Goal: Transaction & Acquisition: Purchase product/service

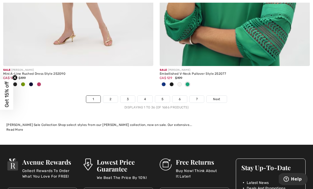
scroll to position [4620, 0]
click at [113, 96] on link "2" at bounding box center [110, 99] width 15 height 7
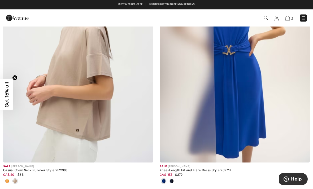
scroll to position [3008, 0]
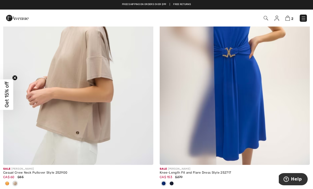
click at [101, 68] on img at bounding box center [78, 53] width 150 height 226
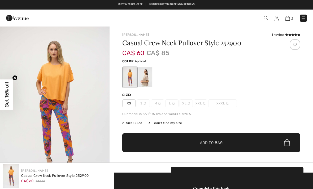
checkbox input "true"
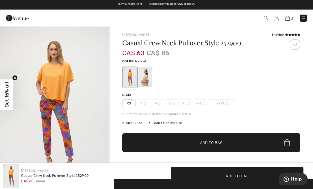
click at [149, 73] on div at bounding box center [146, 77] width 14 height 20
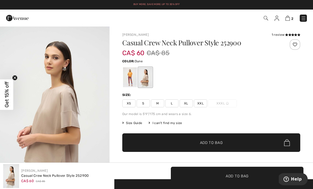
click at [286, 36] on icon at bounding box center [287, 34] width 3 height 3
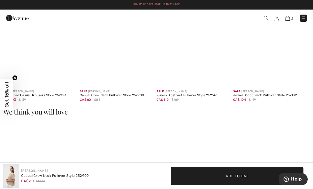
scroll to position [742, 0]
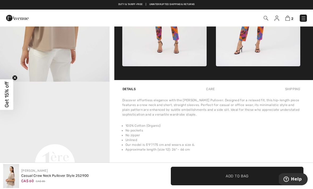
scroll to position [263, 0]
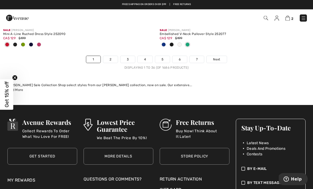
scroll to position [4657, 0]
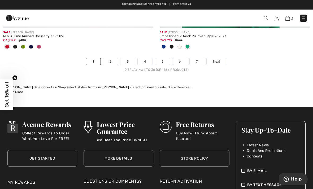
click at [114, 58] on link "2" at bounding box center [110, 61] width 15 height 7
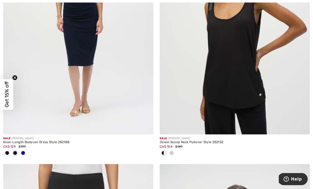
scroll to position [3600, 0]
click at [247, 40] on img at bounding box center [235, 22] width 150 height 226
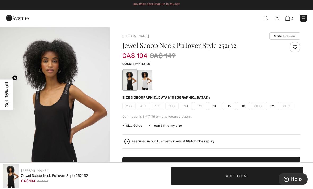
click at [152, 83] on div at bounding box center [146, 80] width 14 height 20
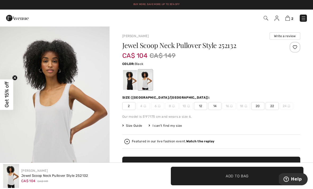
click at [132, 83] on div at bounding box center [130, 80] width 14 height 20
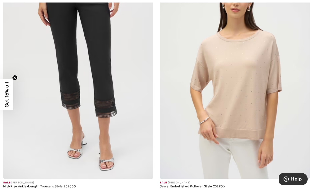
scroll to position [3811, 0]
click at [266, 72] on img at bounding box center [235, 67] width 150 height 226
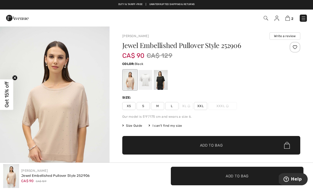
click at [164, 77] on div at bounding box center [161, 80] width 14 height 20
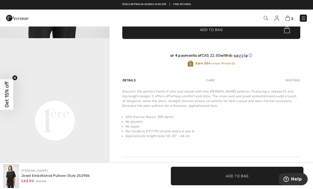
scroll to position [116, 0]
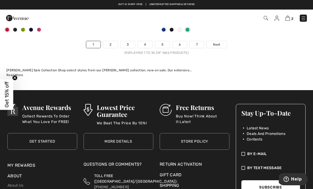
click at [112, 41] on link "2" at bounding box center [110, 44] width 15 height 7
click at [111, 43] on link "2" at bounding box center [110, 44] width 15 height 7
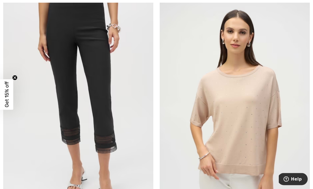
scroll to position [3775, 0]
click at [113, 105] on img at bounding box center [78, 102] width 150 height 226
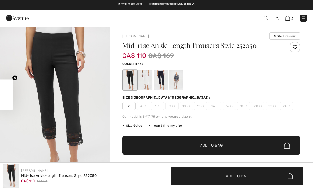
checkbox input "true"
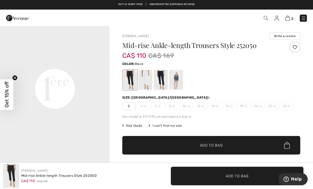
scroll to position [362, 0]
click at [149, 74] on div at bounding box center [146, 80] width 14 height 20
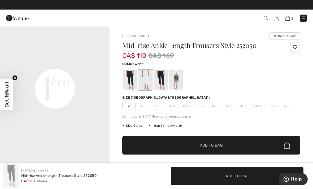
scroll to position [0, 0]
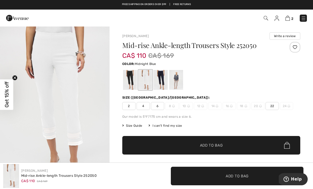
click at [163, 79] on div at bounding box center [161, 80] width 14 height 20
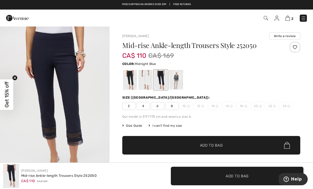
click at [179, 76] on div at bounding box center [176, 80] width 14 height 20
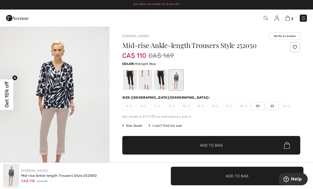
click at [161, 75] on div at bounding box center [161, 80] width 14 height 20
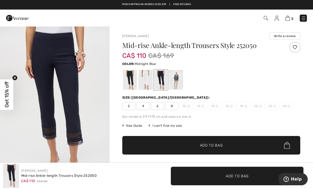
click at [173, 107] on span "8" at bounding box center [172, 106] width 13 height 8
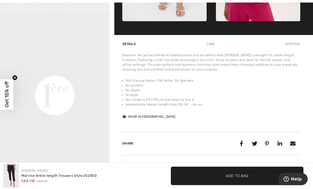
scroll to position [342, 0]
click at [244, 179] on span "Add to Bag" at bounding box center [237, 176] width 23 height 6
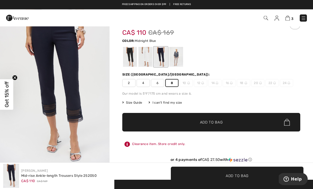
scroll to position [0, 0]
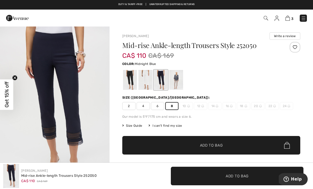
click at [131, 78] on div at bounding box center [130, 80] width 14 height 20
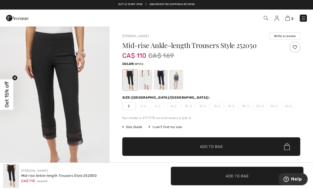
click at [150, 76] on div at bounding box center [146, 80] width 14 height 20
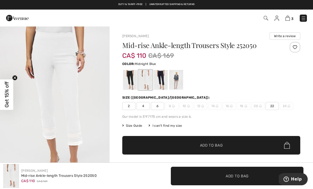
click at [166, 76] on div at bounding box center [161, 80] width 14 height 20
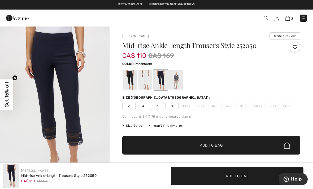
click at [181, 78] on div at bounding box center [176, 80] width 14 height 20
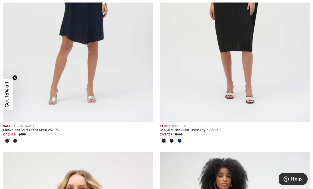
scroll to position [4123, 0]
click at [255, 62] on img at bounding box center [235, 10] width 150 height 226
click at [251, 22] on img at bounding box center [235, 10] width 150 height 226
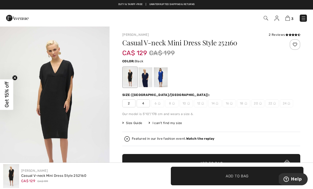
click at [279, 34] on div "2 Reviews" at bounding box center [285, 34] width 32 height 5
click at [281, 35] on div "2 Reviews" at bounding box center [285, 34] width 32 height 5
click at [287, 35] on icon at bounding box center [287, 34] width 3 height 3
click at [149, 73] on div at bounding box center [146, 77] width 14 height 20
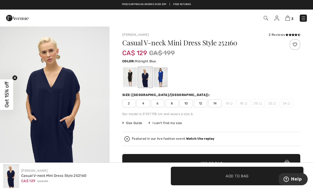
click at [164, 77] on div at bounding box center [161, 77] width 14 height 20
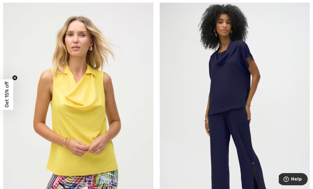
scroll to position [4275, 0]
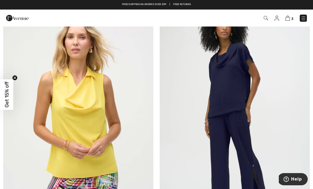
click at [251, 78] on img at bounding box center [235, 114] width 150 height 226
click at [251, 64] on img at bounding box center [235, 114] width 150 height 226
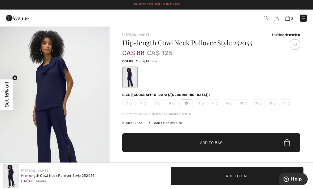
click at [282, 36] on div "1 review" at bounding box center [286, 34] width 29 height 5
click at [284, 37] on div "1 review" at bounding box center [286, 34] width 29 height 5
click at [290, 35] on icon at bounding box center [290, 34] width 3 height 3
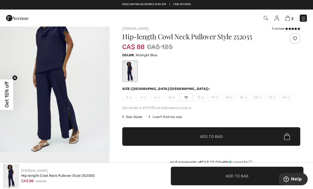
scroll to position [6, 0]
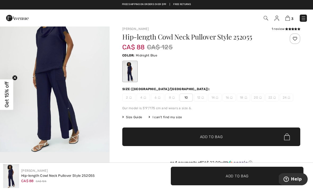
click at [223, 136] on span "Add to Bag" at bounding box center [211, 137] width 23 height 6
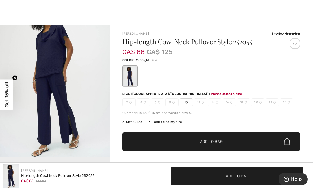
scroll to position [0, 0]
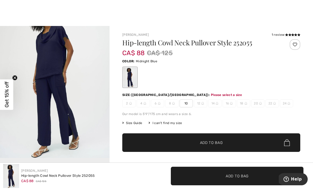
click at [186, 102] on span "10" at bounding box center [186, 104] width 13 height 8
click at [219, 145] on span "Add to Bag" at bounding box center [211, 143] width 23 height 6
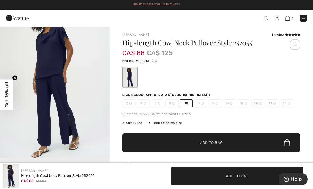
click at [275, 37] on div "1 review" at bounding box center [286, 34] width 29 height 5
click at [290, 19] on img at bounding box center [288, 18] width 5 height 5
click at [290, 18] on img at bounding box center [288, 18] width 5 height 5
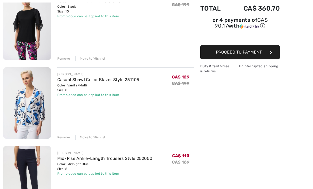
scroll to position [81, 0]
click at [64, 138] on div "Remove" at bounding box center [63, 137] width 13 height 5
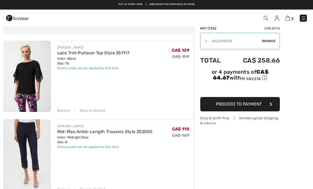
scroll to position [0, 0]
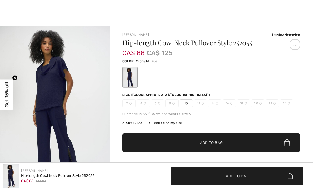
checkbox input "true"
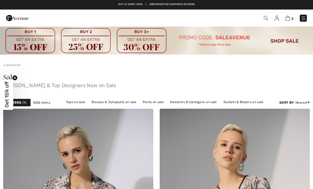
checkbox input "true"
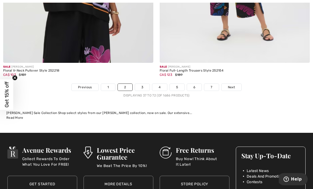
scroll to position [4697, 0]
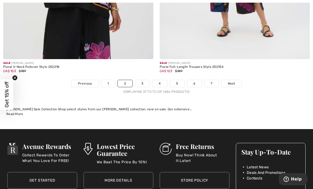
click at [145, 80] on link "3" at bounding box center [142, 83] width 15 height 7
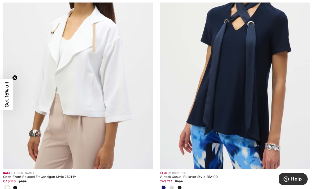
scroll to position [423, 0]
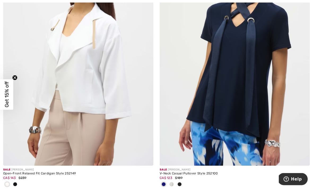
click at [271, 47] on img at bounding box center [235, 54] width 150 height 226
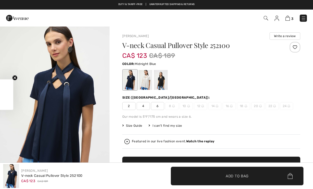
checkbox input "true"
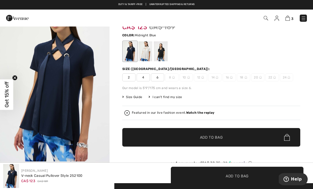
scroll to position [28, 0]
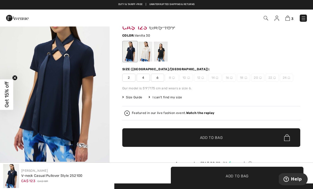
click at [151, 46] on div at bounding box center [146, 52] width 14 height 20
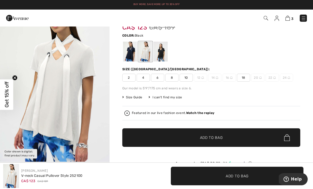
click at [166, 50] on div at bounding box center [161, 52] width 14 height 20
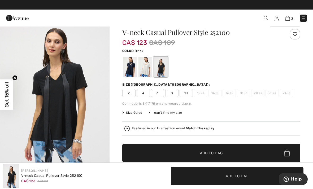
scroll to position [13, 0]
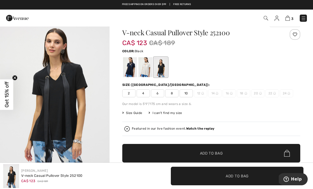
click at [149, 67] on div at bounding box center [146, 67] width 14 height 20
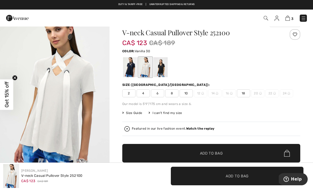
click at [149, 67] on div at bounding box center [146, 67] width 14 height 20
click at [132, 67] on div at bounding box center [130, 67] width 14 height 20
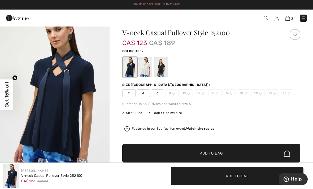
click at [162, 66] on div at bounding box center [161, 67] width 14 height 20
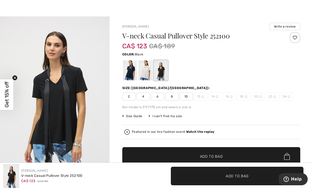
scroll to position [10, 0]
click at [164, 67] on div at bounding box center [161, 70] width 14 height 20
click at [164, 68] on div at bounding box center [161, 70] width 14 height 20
click at [149, 71] on div at bounding box center [146, 70] width 14 height 20
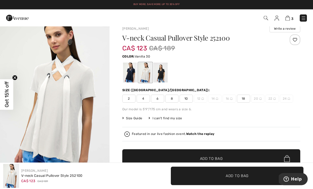
scroll to position [0, 0]
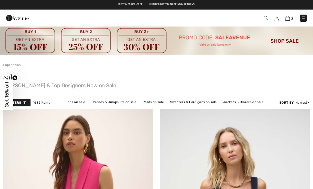
scroll to position [441, 0]
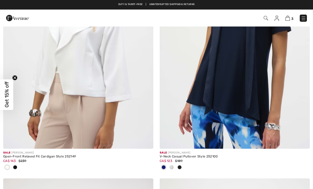
checkbox input "true"
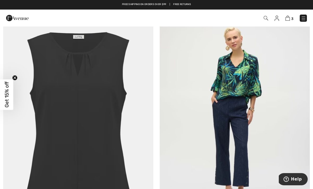
scroll to position [861, 0]
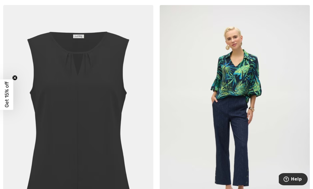
click at [111, 116] on img at bounding box center [78, 118] width 150 height 226
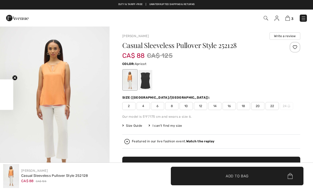
checkbox input "true"
click at [310, 20] on div "3 Checkout" at bounding box center [221, 18] width 180 height 11
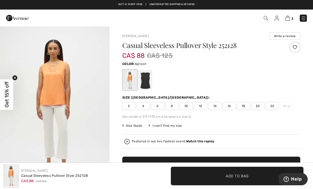
click at [146, 79] on div at bounding box center [146, 80] width 14 height 20
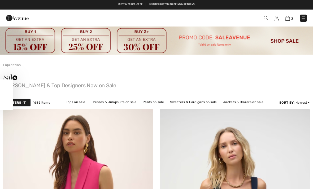
scroll to position [861, 0]
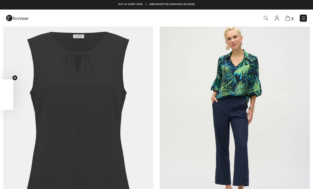
checkbox input "true"
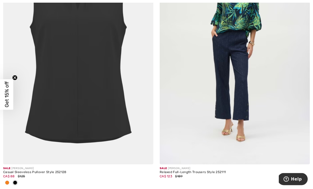
scroll to position [927, 0]
click at [246, 85] on img at bounding box center [235, 52] width 150 height 226
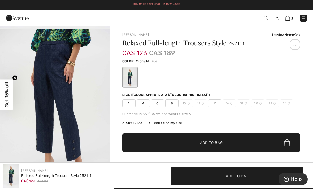
scroll to position [157, 0]
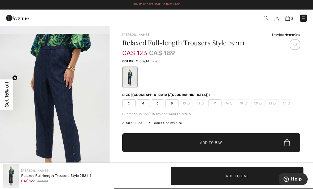
click at [82, 118] on img "2 / 5" at bounding box center [55, 116] width 110 height 164
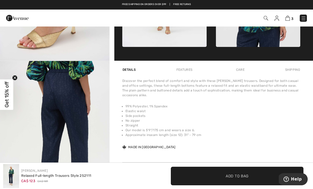
scroll to position [302, 0]
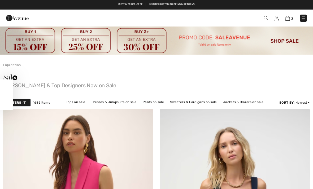
checkbox input "true"
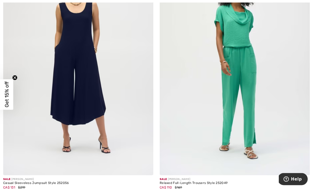
scroll to position [1730, 0]
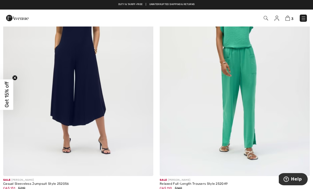
click at [255, 72] on img at bounding box center [235, 64] width 150 height 226
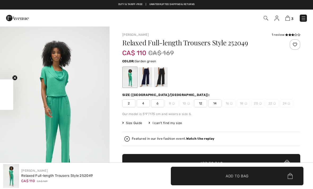
checkbox input "true"
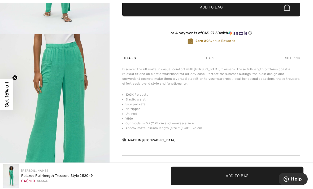
scroll to position [156, 0]
click at [278, 51] on div "or 4 payments of CA$ 27.50 with ⓘ Earn 20 Avenue Rewards" at bounding box center [211, 38] width 178 height 29
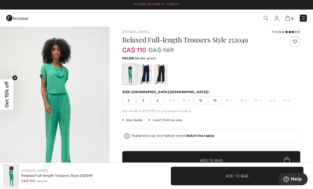
scroll to position [0, 0]
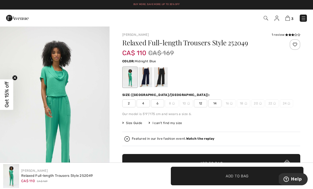
click at [148, 76] on div at bounding box center [146, 77] width 14 height 20
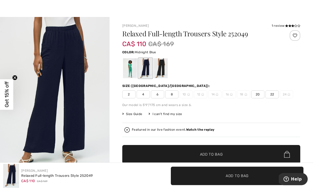
scroll to position [5, 0]
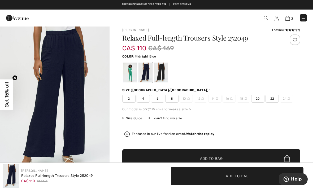
click at [174, 99] on span "8" at bounding box center [172, 99] width 13 height 8
click at [220, 158] on span "Add to Bag" at bounding box center [211, 159] width 23 height 6
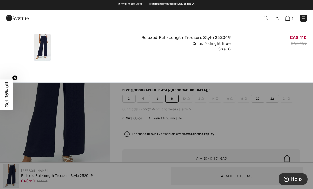
click at [275, 63] on div "Added to Bag Joseph Ribkoff Relaxed Full-length Trousers Style 252049 CA$ 110 C…" at bounding box center [156, 46] width 313 height 41
click at [272, 58] on div "CA$ 110 CA$ 169" at bounding box center [271, 47] width 76 height 31
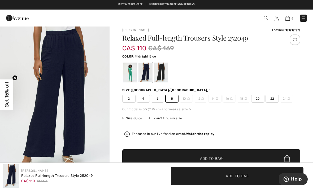
click at [163, 72] on div at bounding box center [161, 73] width 14 height 20
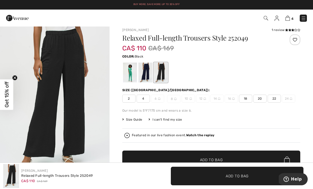
click at [286, 31] on icon at bounding box center [287, 30] width 3 height 3
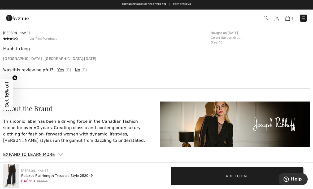
scroll to position [811, 0]
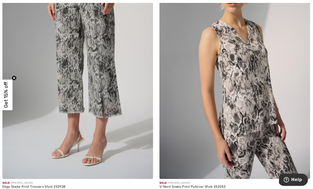
scroll to position [2484, 0]
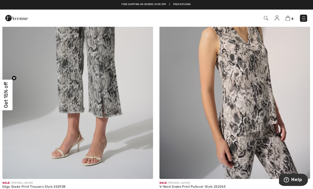
click at [263, 75] on img at bounding box center [235, 66] width 150 height 226
click at [261, 60] on img at bounding box center [235, 66] width 150 height 226
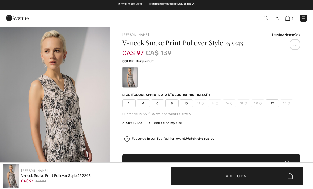
checkbox input "true"
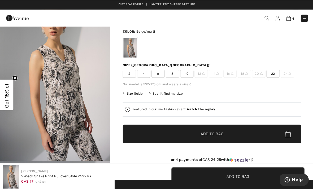
scroll to position [29, 0]
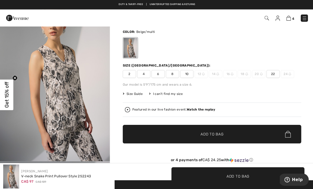
click at [188, 73] on span "10" at bounding box center [186, 74] width 13 height 8
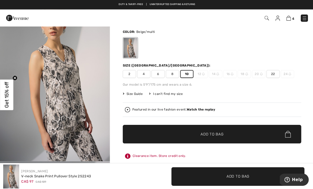
click at [224, 134] on span "✔ Added to Bag Add to Bag" at bounding box center [211, 134] width 178 height 19
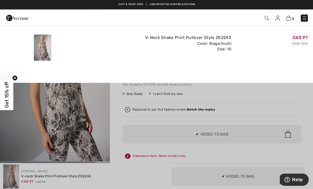
scroll to position [0, 0]
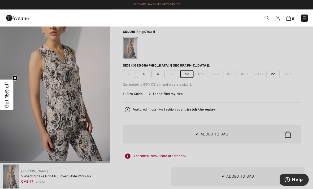
click at [99, 124] on div at bounding box center [156, 94] width 313 height 189
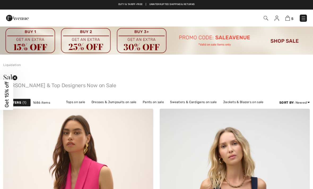
checkbox input "true"
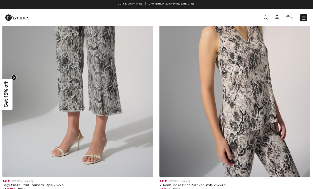
scroll to position [2485, 0]
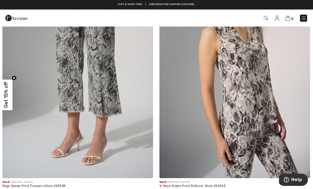
click at [290, 43] on img at bounding box center [235, 65] width 150 height 226
click at [259, 58] on img at bounding box center [235, 65] width 150 height 226
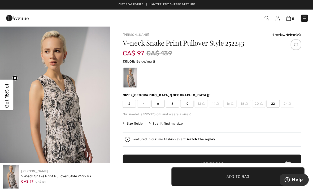
click at [288, 35] on icon at bounding box center [287, 34] width 3 height 3
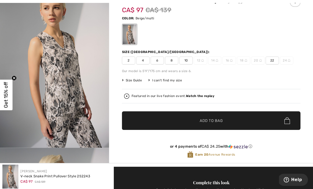
scroll to position [44, 0]
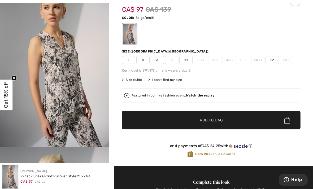
click at [188, 61] on span "10" at bounding box center [186, 60] width 13 height 8
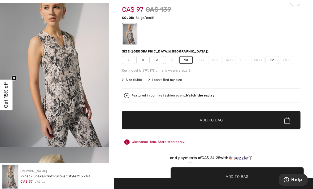
click at [232, 118] on span "✔ Added to Bag Add to Bag" at bounding box center [211, 120] width 178 height 19
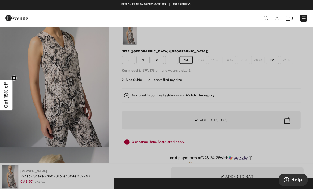
click at [99, 138] on div at bounding box center [156, 94] width 313 height 189
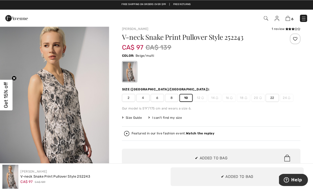
scroll to position [0, 0]
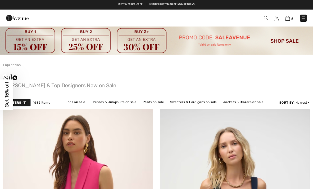
checkbox input "true"
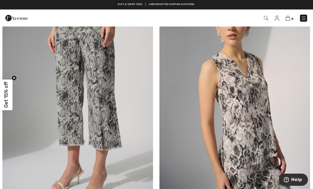
scroll to position [2452, 0]
click at [115, 113] on img at bounding box center [78, 99] width 150 height 226
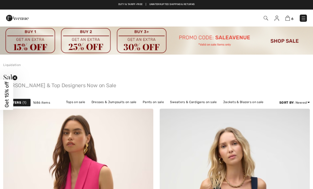
scroll to position [2460, 0]
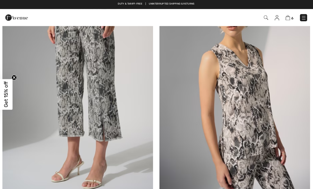
checkbox input "true"
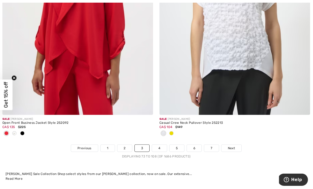
scroll to position [4606, 0]
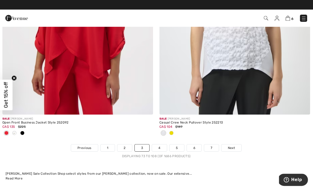
click at [161, 146] on link "4" at bounding box center [159, 147] width 15 height 7
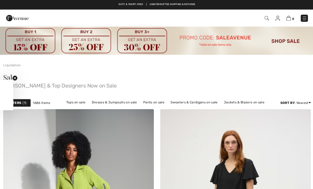
checkbox input "true"
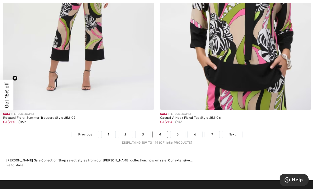
scroll to position [4576, 0]
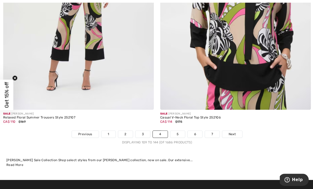
click at [178, 131] on link "5" at bounding box center [177, 134] width 15 height 7
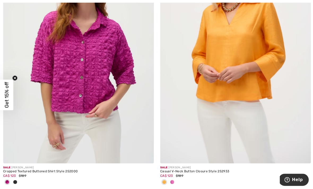
scroll to position [664, 0]
click at [114, 92] on img at bounding box center [78, 51] width 150 height 226
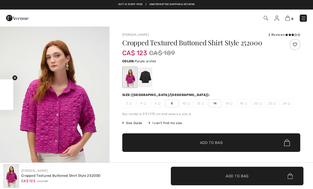
checkbox input "true"
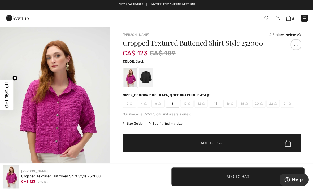
click at [149, 76] on div at bounding box center [146, 77] width 14 height 20
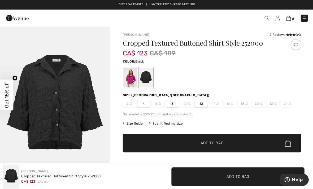
click at [150, 78] on div at bounding box center [146, 77] width 14 height 20
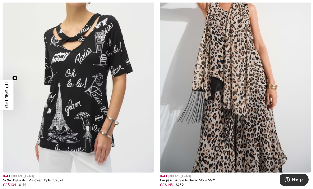
scroll to position [2702, 0]
click at [103, 94] on img at bounding box center [78, 60] width 150 height 226
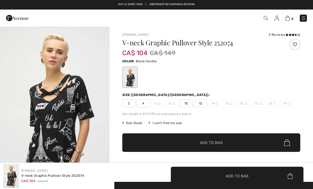
checkbox input "true"
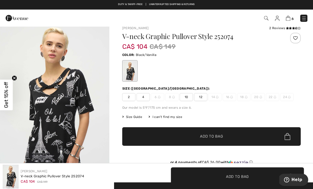
scroll to position [6, 0]
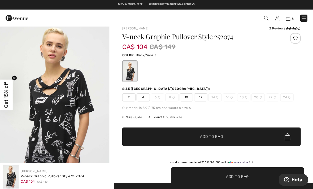
click at [189, 97] on span "10" at bounding box center [186, 97] width 13 height 8
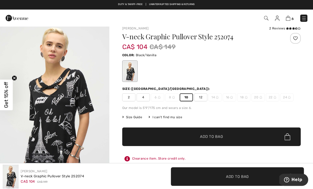
click at [217, 137] on span "Add to Bag" at bounding box center [211, 137] width 23 height 6
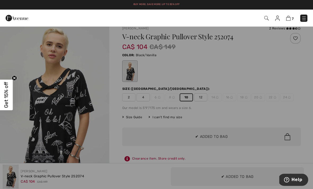
click at [107, 150] on div at bounding box center [156, 94] width 313 height 189
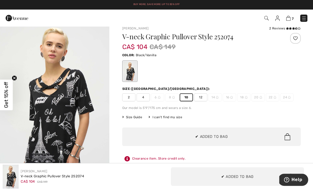
scroll to position [0, 0]
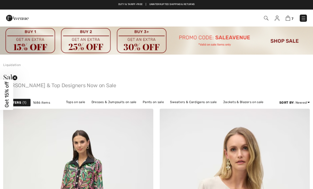
scroll to position [2710, 0]
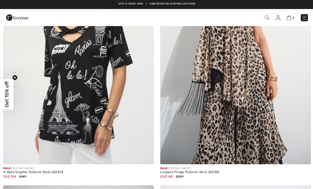
checkbox input "true"
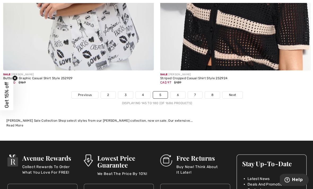
scroll to position [4598, 0]
click at [177, 91] on link "6" at bounding box center [177, 94] width 15 height 7
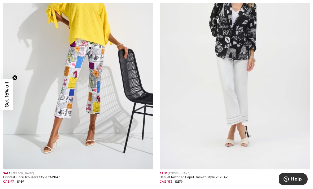
scroll to position [3733, 0]
click at [277, 73] on img at bounding box center [235, 57] width 150 height 226
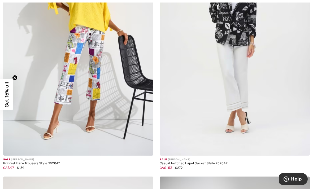
scroll to position [3747, 0]
click at [102, 91] on img at bounding box center [78, 43] width 150 height 226
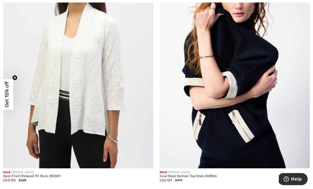
scroll to position [4473, 0]
click at [115, 85] on img at bounding box center [78, 56] width 150 height 226
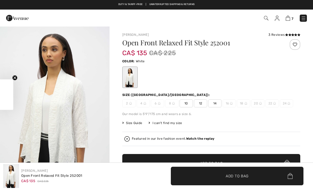
checkbox input "true"
click at [279, 35] on div "3 Reviews" at bounding box center [285, 34] width 32 height 5
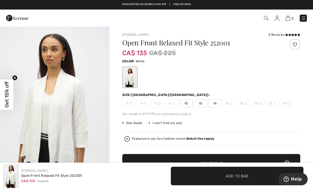
click at [282, 35] on div "3 Reviews" at bounding box center [285, 34] width 32 height 5
click at [281, 36] on div "3 Reviews" at bounding box center [285, 34] width 32 height 5
click at [281, 35] on div "3 Reviews" at bounding box center [285, 34] width 32 height 5
click at [290, 35] on icon at bounding box center [290, 34] width 3 height 3
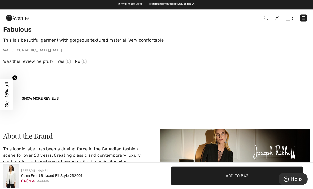
scroll to position [1078, 0]
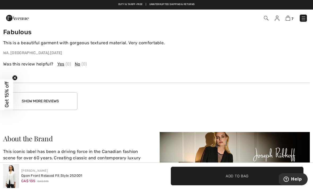
click at [66, 100] on button "Show More Reviews" at bounding box center [40, 101] width 74 height 18
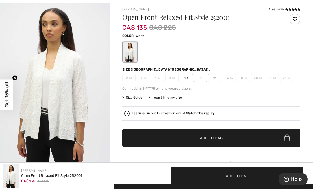
scroll to position [27, 0]
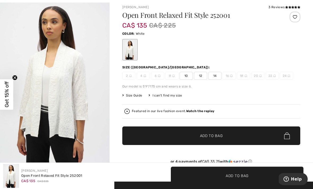
click at [189, 76] on span "10" at bounding box center [186, 76] width 13 height 8
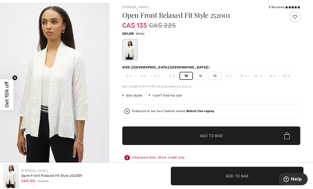
click at [217, 136] on span "Add to Bag" at bounding box center [211, 136] width 23 height 6
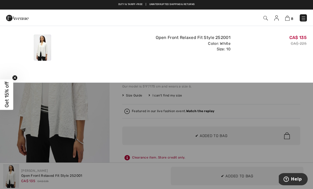
click at [304, 65] on div "Added to Bag Joseph Ribkoff Open Front Relaxed Fit Style 252001 CA$ 135 CA$ 225…" at bounding box center [156, 46] width 313 height 41
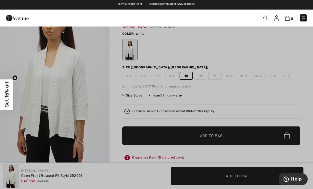
click at [302, 67] on div at bounding box center [156, 94] width 313 height 189
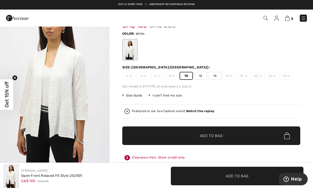
click at [217, 138] on span "Add to Bag" at bounding box center [211, 136] width 23 height 6
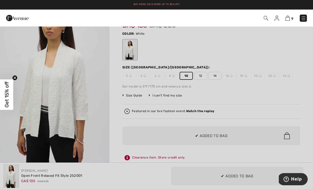
click at [277, 155] on div at bounding box center [156, 94] width 313 height 189
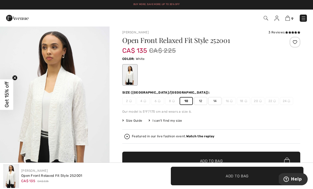
scroll to position [0, 0]
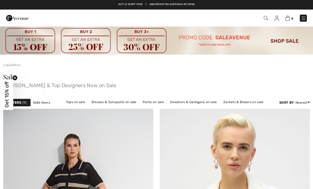
checkbox input "true"
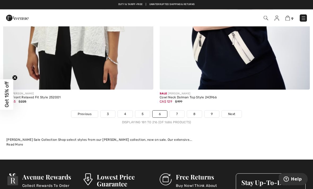
scroll to position [4551, 0]
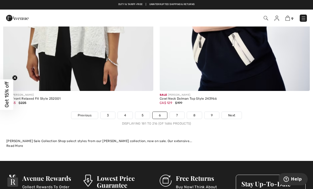
click at [180, 112] on link "7" at bounding box center [177, 115] width 14 height 7
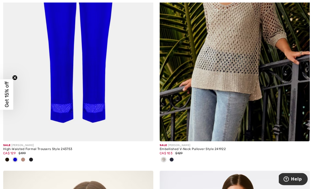
scroll to position [959, 0]
click at [135, 87] on img at bounding box center [78, 29] width 150 height 226
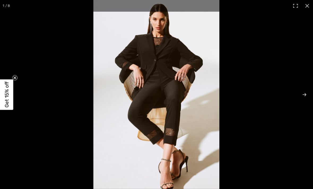
checkbox input "true"
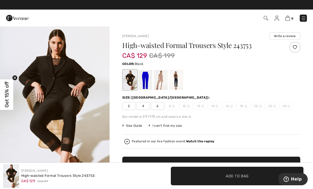
click at [137, 77] on div at bounding box center [130, 80] width 14 height 20
click at [147, 78] on div at bounding box center [146, 80] width 14 height 20
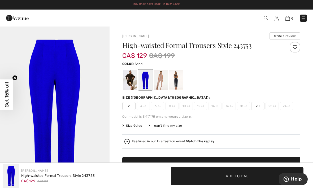
click at [165, 77] on div at bounding box center [161, 80] width 14 height 20
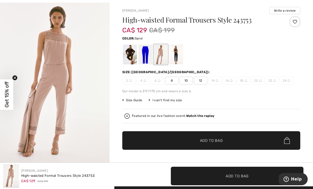
scroll to position [26, 0]
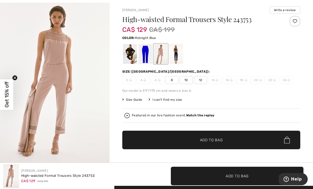
click at [179, 52] on div at bounding box center [176, 54] width 14 height 20
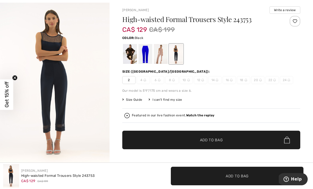
click at [134, 53] on div at bounding box center [130, 54] width 14 height 20
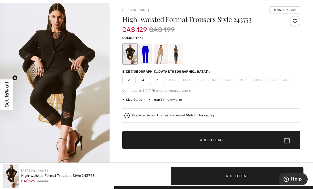
click at [161, 48] on div at bounding box center [161, 54] width 14 height 20
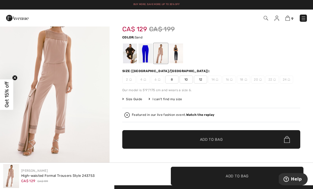
scroll to position [26, 0]
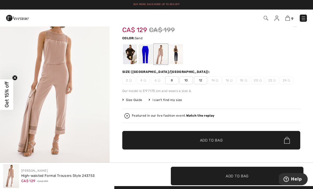
click at [172, 79] on span "8" at bounding box center [172, 81] width 13 height 8
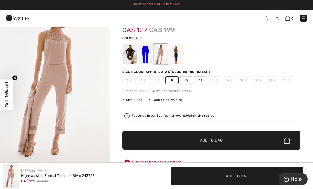
click at [216, 142] on span "Add to Bag" at bounding box center [211, 141] width 23 height 6
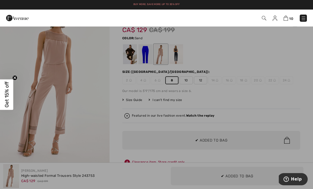
click at [105, 114] on div at bounding box center [156, 94] width 313 height 189
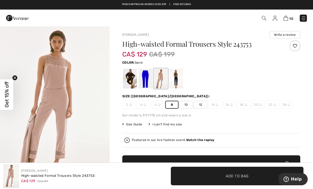
scroll to position [0, 0]
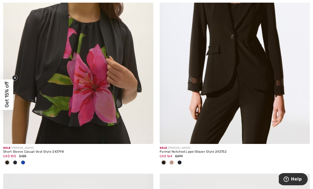
scroll to position [1215, 0]
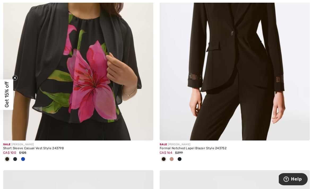
click at [266, 66] on img at bounding box center [235, 28] width 150 height 226
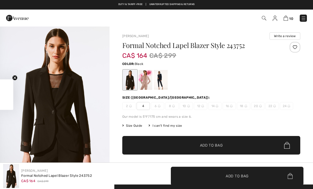
checkbox input "true"
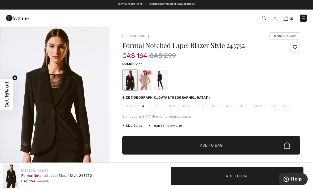
click at [146, 81] on div at bounding box center [146, 80] width 14 height 20
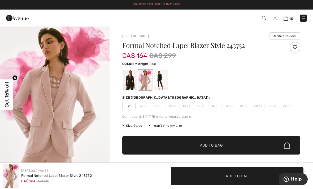
click at [131, 80] on div at bounding box center [130, 80] width 14 height 20
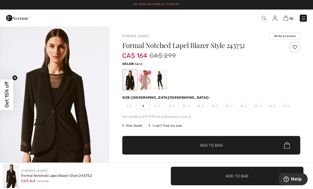
click at [148, 79] on div at bounding box center [146, 80] width 14 height 20
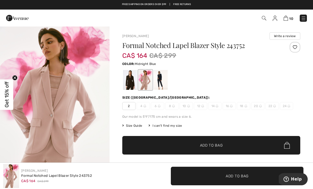
click at [161, 80] on div at bounding box center [161, 80] width 14 height 20
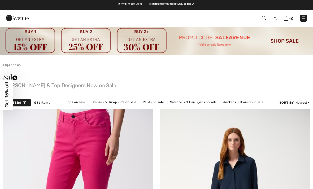
scroll to position [1232, 0]
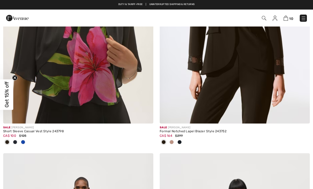
checkbox input "true"
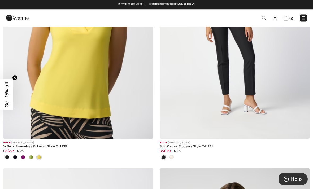
scroll to position [2022, 0]
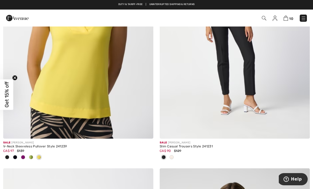
click at [99, 91] on img at bounding box center [78, 26] width 150 height 226
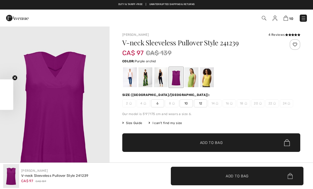
checkbox input "true"
click at [209, 77] on div at bounding box center [207, 77] width 14 height 20
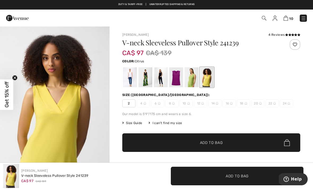
click at [193, 78] on div at bounding box center [192, 77] width 14 height 20
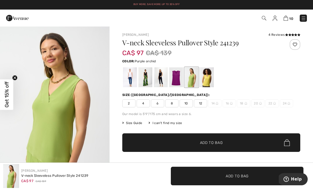
click at [179, 77] on div at bounding box center [176, 77] width 14 height 20
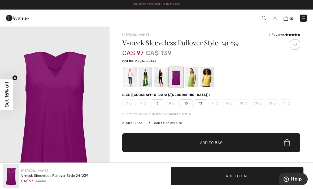
click at [163, 77] on div at bounding box center [161, 77] width 14 height 20
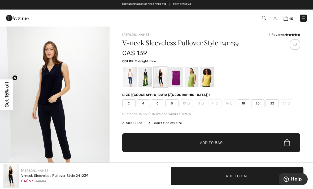
click at [149, 79] on div at bounding box center [146, 77] width 14 height 20
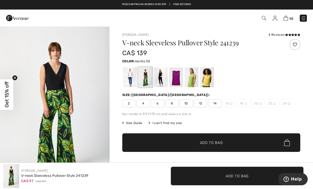
click at [132, 78] on div at bounding box center [130, 77] width 14 height 20
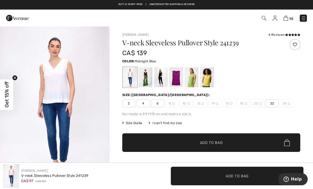
click at [162, 80] on div at bounding box center [161, 77] width 14 height 20
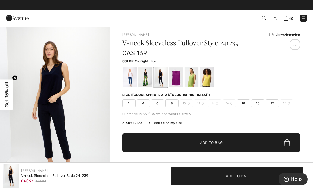
click at [287, 35] on icon at bounding box center [287, 34] width 3 height 3
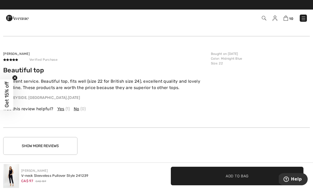
scroll to position [844, 0]
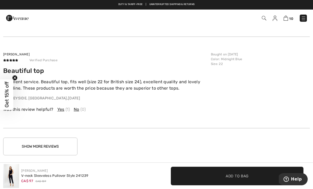
click at [65, 145] on button "Show More Reviews" at bounding box center [40, 147] width 74 height 18
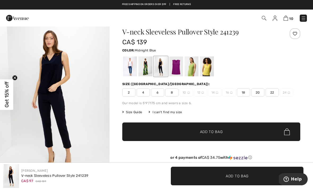
scroll to position [0, 0]
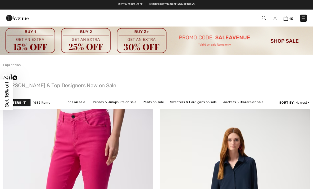
scroll to position [2039, 0]
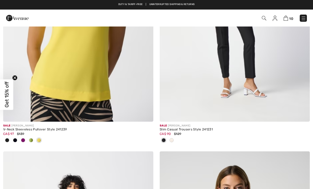
checkbox input "true"
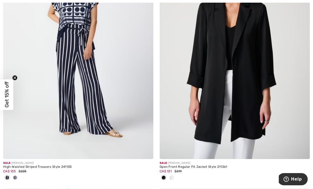
scroll to position [2258, 0]
click at [268, 66] on img at bounding box center [235, 47] width 150 height 226
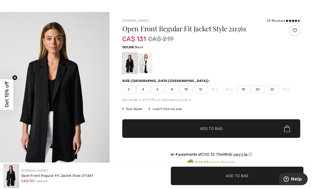
scroll to position [14, 0]
click at [149, 63] on div at bounding box center [146, 63] width 14 height 20
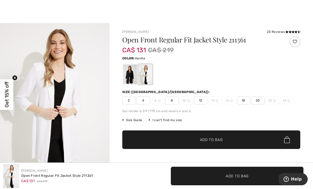
scroll to position [0, 0]
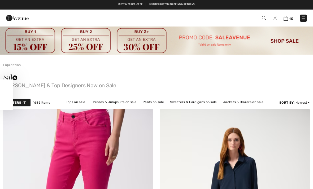
scroll to position [2275, 0]
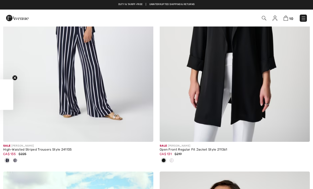
checkbox input "true"
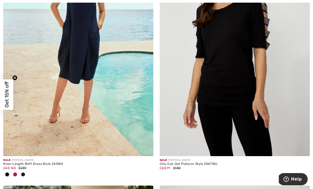
scroll to position [2515, 0]
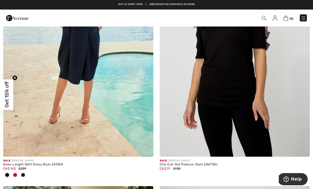
click at [258, 73] on img at bounding box center [235, 44] width 150 height 226
click at [262, 56] on img at bounding box center [235, 44] width 150 height 226
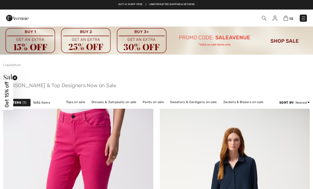
checkbox input "true"
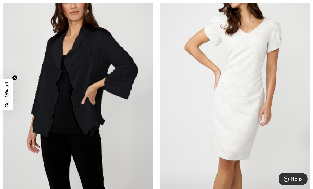
scroll to position [3301, 0]
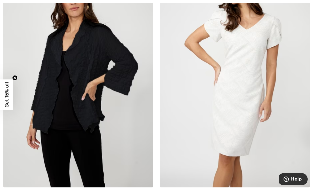
click at [97, 124] on img at bounding box center [78, 75] width 150 height 226
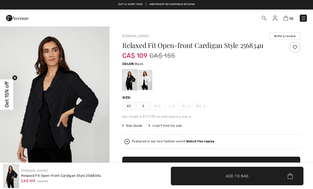
checkbox input "true"
click at [148, 80] on div at bounding box center [146, 80] width 14 height 20
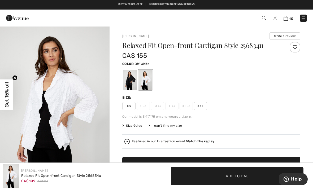
click at [129, 82] on div at bounding box center [130, 80] width 14 height 20
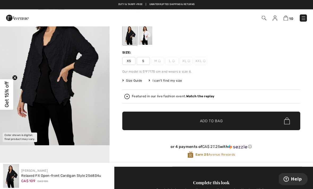
scroll to position [43, 0]
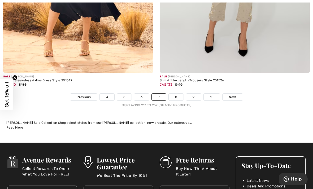
scroll to position [4659, 0]
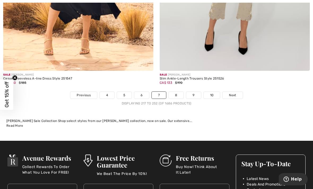
click at [179, 92] on link "8" at bounding box center [176, 95] width 15 height 7
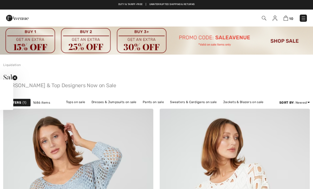
checkbox input "true"
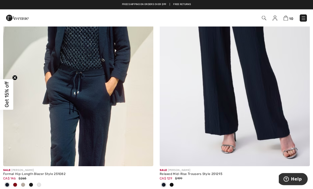
scroll to position [2224, 0]
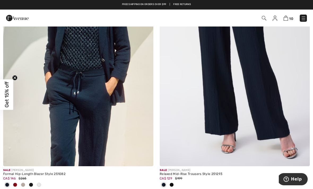
click at [119, 84] on img at bounding box center [78, 54] width 150 height 226
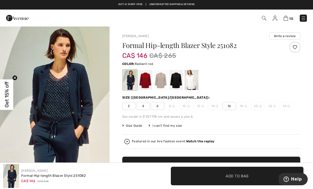
click at [148, 78] on div at bounding box center [146, 80] width 14 height 20
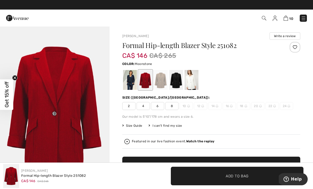
click at [164, 77] on div at bounding box center [161, 80] width 14 height 20
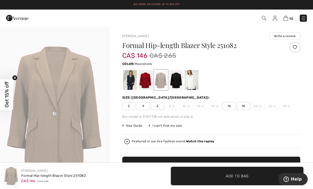
click at [179, 79] on div at bounding box center [176, 80] width 14 height 20
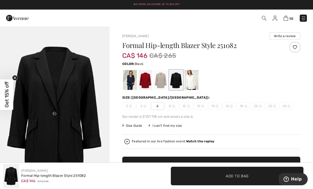
click at [193, 79] on div at bounding box center [192, 80] width 14 height 20
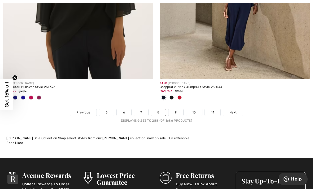
scroll to position [4668, 0]
click at [179, 111] on link "9" at bounding box center [176, 112] width 15 height 7
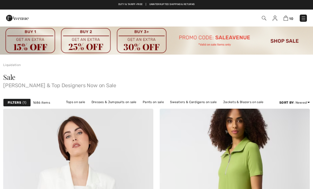
checkbox input "true"
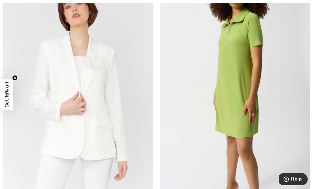
scroll to position [130, 0]
click at [119, 120] on img at bounding box center [78, 92] width 150 height 226
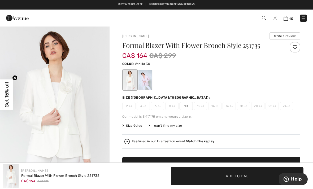
click at [151, 78] on div at bounding box center [146, 80] width 14 height 20
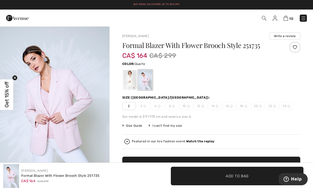
click at [131, 79] on div at bounding box center [130, 80] width 14 height 20
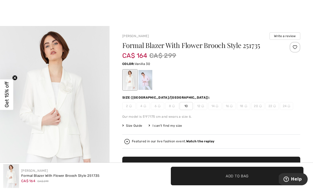
scroll to position [1, 0]
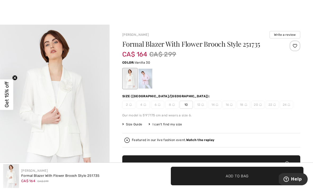
click at [190, 105] on span "10" at bounding box center [186, 105] width 13 height 8
click at [220, 167] on span "Add to Bag" at bounding box center [211, 165] width 23 height 6
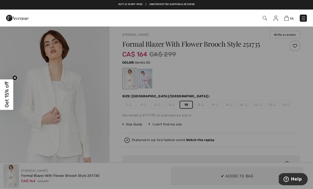
click at [110, 126] on div at bounding box center [156, 94] width 313 height 189
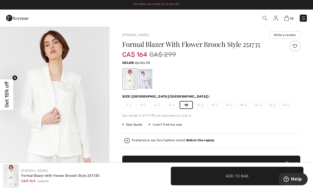
scroll to position [0, 0]
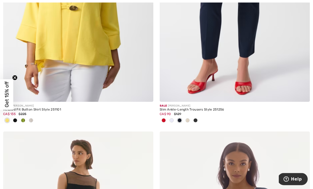
scroll to position [488, 0]
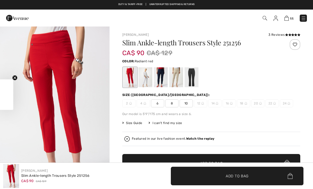
checkbox input "true"
click at [146, 74] on div at bounding box center [146, 77] width 14 height 20
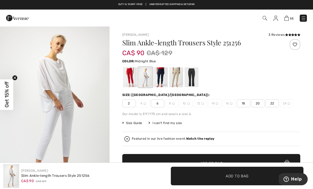
click at [164, 75] on div at bounding box center [161, 77] width 14 height 20
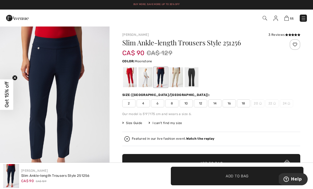
click at [176, 74] on div at bounding box center [176, 77] width 14 height 20
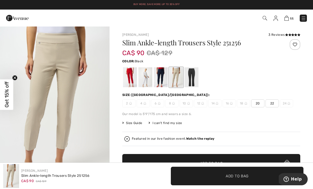
click at [195, 75] on div at bounding box center [192, 77] width 14 height 20
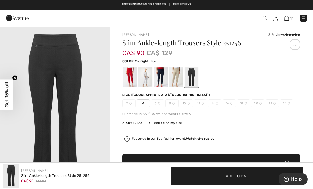
click at [162, 75] on div at bounding box center [161, 77] width 14 height 20
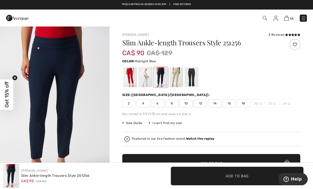
click at [177, 103] on span "8" at bounding box center [172, 104] width 13 height 8
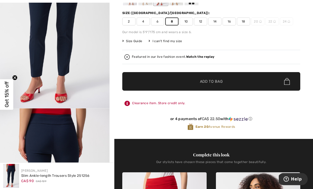
scroll to position [82, 0]
click at [270, 83] on span "✔ Added to Bag Add to Bag" at bounding box center [211, 81] width 178 height 19
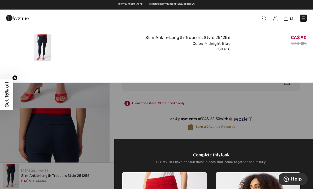
click at [291, 58] on div "CA$ 90 CA$ 129" at bounding box center [271, 47] width 76 height 31
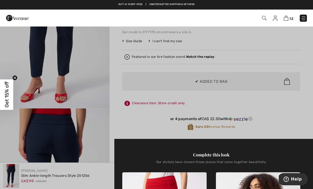
click at [268, 93] on div at bounding box center [156, 94] width 313 height 189
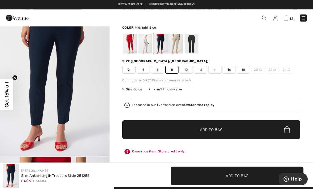
scroll to position [0, 0]
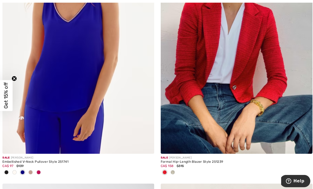
scroll to position [948, 0]
click at [273, 69] on img at bounding box center [235, 40] width 150 height 226
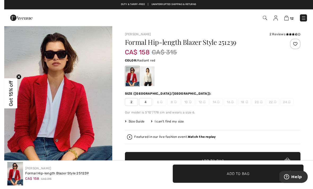
scroll to position [2, 0]
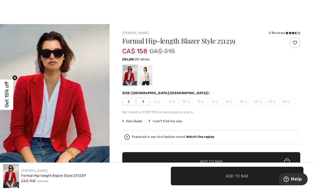
click at [148, 76] on div at bounding box center [146, 76] width 14 height 20
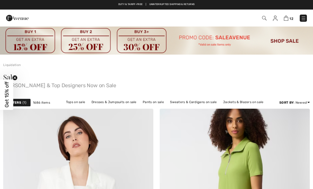
checkbox input "true"
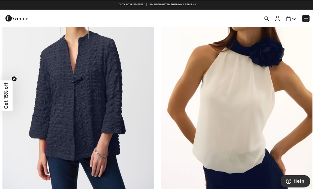
scroll to position [1423, 0]
click at [111, 111] on img at bounding box center [78, 75] width 150 height 226
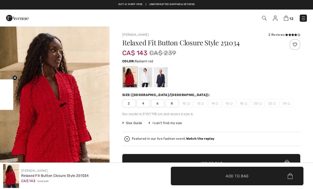
checkbox input "true"
click at [148, 78] on div at bounding box center [146, 77] width 14 height 20
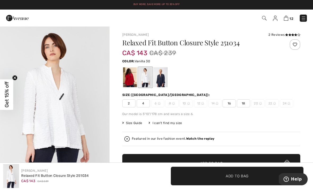
click at [164, 78] on div at bounding box center [161, 77] width 14 height 20
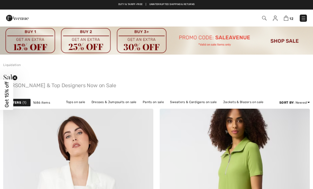
checkbox input "true"
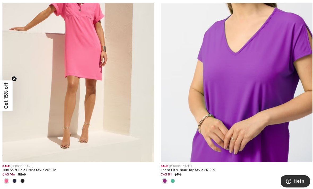
scroll to position [2764, 0]
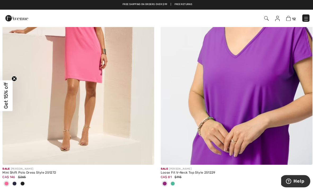
click at [260, 82] on img at bounding box center [235, 51] width 150 height 226
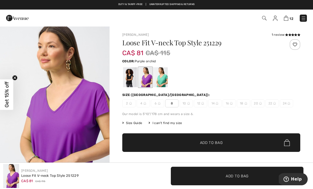
click at [165, 77] on div at bounding box center [161, 77] width 14 height 20
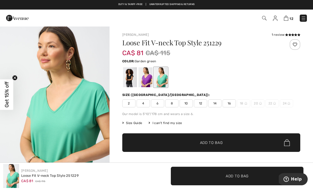
click at [131, 82] on div at bounding box center [130, 77] width 14 height 20
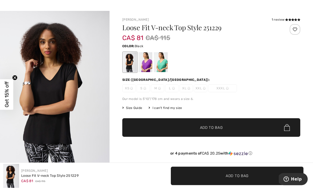
scroll to position [15, 0]
click at [149, 63] on div at bounding box center [146, 62] width 14 height 20
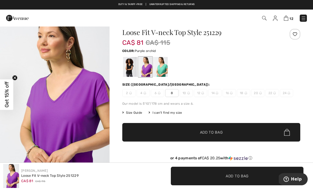
scroll to position [0, 0]
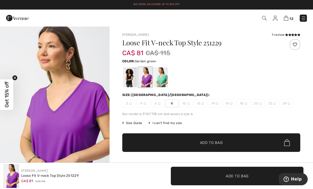
click at [164, 76] on div at bounding box center [161, 77] width 14 height 20
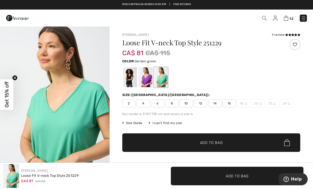
click at [152, 75] on div at bounding box center [146, 77] width 14 height 20
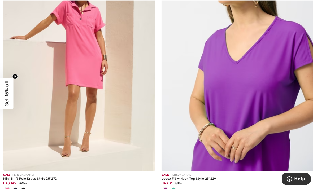
scroll to position [2756, 0]
click at [283, 59] on img at bounding box center [235, 59] width 150 height 226
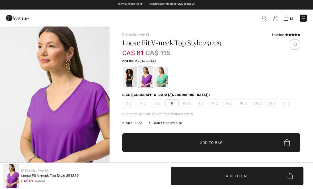
checkbox input "true"
click at [287, 36] on icon at bounding box center [287, 34] width 3 height 3
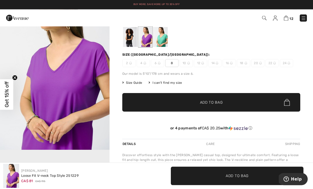
scroll to position [37, 0]
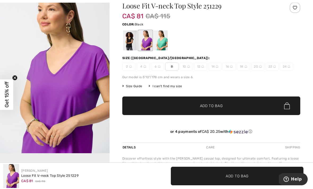
click at [129, 41] on div at bounding box center [130, 41] width 14 height 20
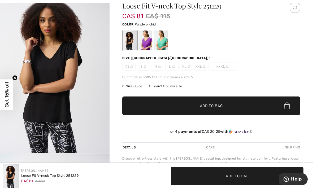
click at [150, 39] on div at bounding box center [146, 41] width 14 height 20
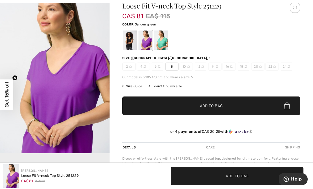
click at [165, 36] on div at bounding box center [161, 41] width 14 height 20
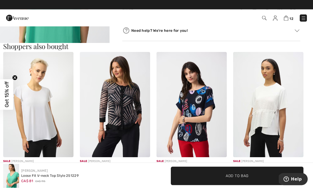
scroll to position [276, 0]
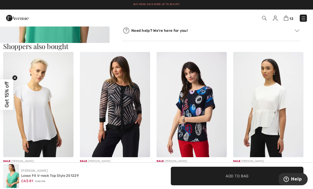
click at [54, 109] on img at bounding box center [38, 105] width 70 height 106
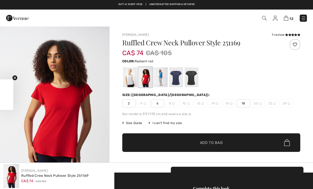
checkbox input "true"
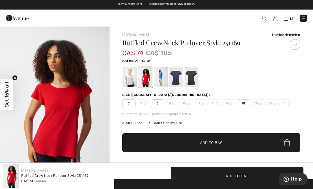
click at [135, 74] on div at bounding box center [130, 77] width 14 height 20
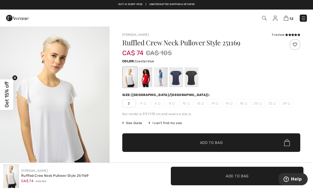
click at [163, 74] on div at bounding box center [161, 77] width 14 height 20
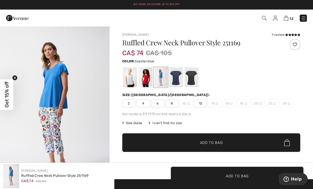
click at [179, 76] on div at bounding box center [176, 77] width 14 height 20
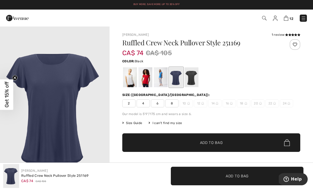
click at [192, 76] on div at bounding box center [192, 77] width 14 height 20
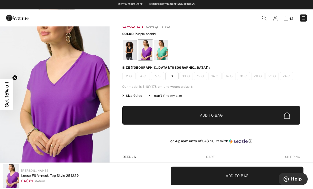
scroll to position [27, 0]
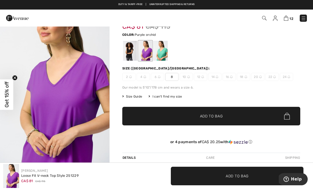
click at [173, 79] on span "8" at bounding box center [172, 77] width 13 height 8
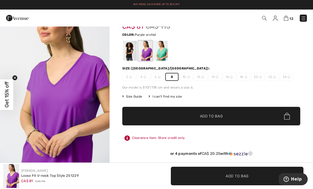
click at [217, 117] on span "Add to Bag" at bounding box center [211, 117] width 23 height 6
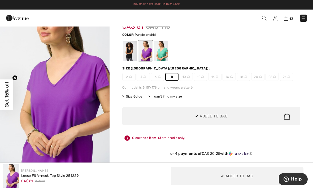
click at [164, 48] on div at bounding box center [161, 51] width 14 height 20
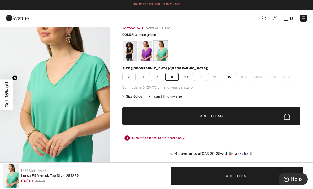
click at [189, 78] on span "10" at bounding box center [186, 77] width 13 height 8
click at [216, 116] on span "Add to Bag" at bounding box center [211, 117] width 23 height 6
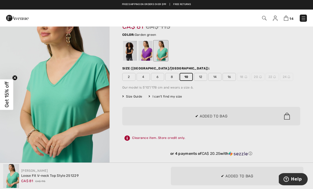
click at [258, 93] on div at bounding box center [156, 94] width 313 height 189
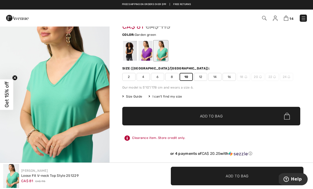
scroll to position [0, 0]
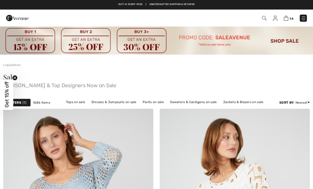
checkbox input "true"
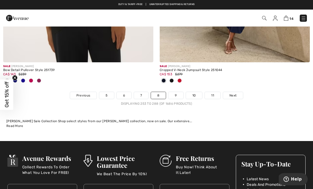
click at [180, 92] on link "9" at bounding box center [176, 95] width 15 height 7
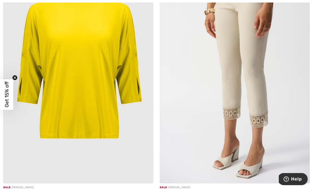
scroll to position [3314, 0]
click at [264, 88] on img at bounding box center [235, 71] width 150 height 226
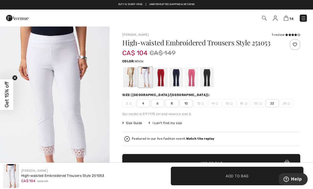
click at [131, 83] on div at bounding box center [130, 77] width 14 height 20
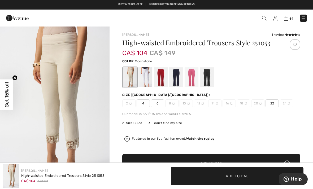
click at [275, 42] on div at bounding box center [287, 45] width 27 height 12
click at [149, 78] on div at bounding box center [146, 77] width 14 height 20
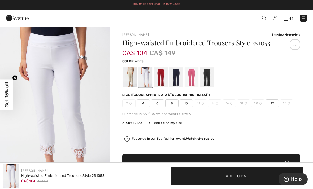
click at [165, 82] on div at bounding box center [161, 77] width 14 height 20
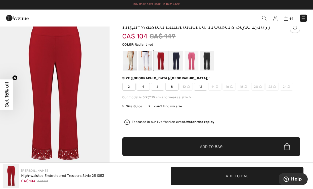
scroll to position [17, 0]
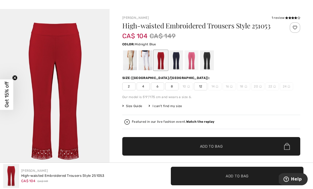
click at [180, 63] on div at bounding box center [176, 60] width 14 height 20
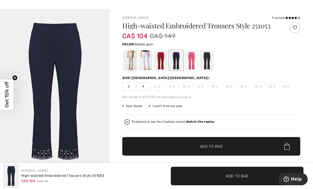
click at [196, 63] on div at bounding box center [192, 60] width 14 height 20
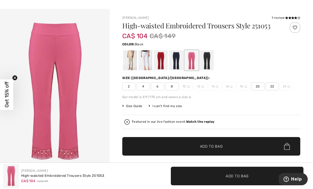
click at [210, 66] on div at bounding box center [207, 60] width 14 height 20
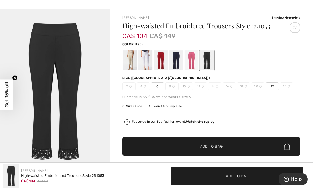
click at [287, 19] on span at bounding box center [293, 17] width 15 height 3
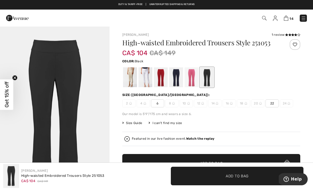
scroll to position [34, 0]
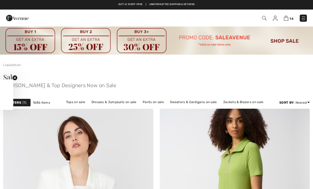
checkbox input "true"
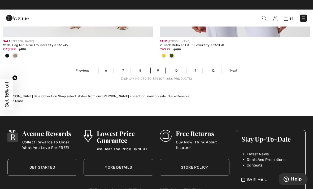
scroll to position [4728, 0]
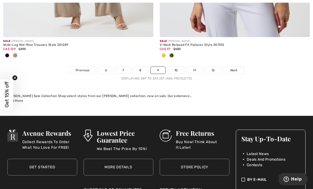
click at [179, 67] on link "10" at bounding box center [176, 70] width 16 height 7
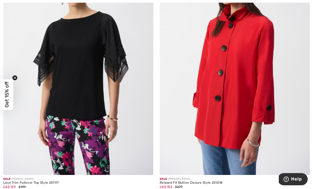
scroll to position [917, 0]
click at [110, 79] on img at bounding box center [78, 63] width 150 height 226
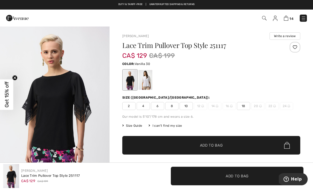
click at [149, 78] on div at bounding box center [146, 80] width 14 height 20
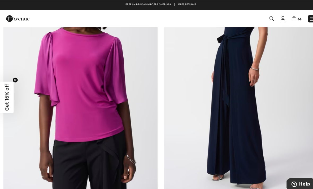
scroll to position [1415, 0]
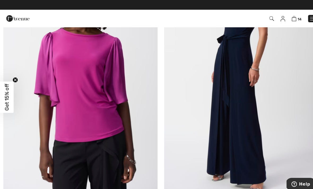
click at [116, 81] on img at bounding box center [78, 74] width 150 height 226
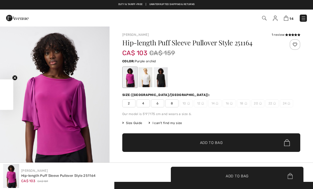
checkbox input "true"
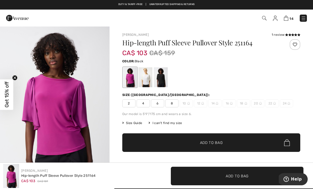
click at [164, 77] on div at bounding box center [161, 77] width 14 height 20
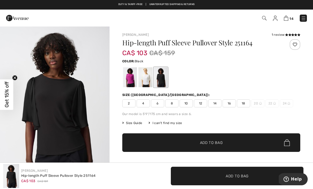
click at [284, 36] on div "1 review" at bounding box center [286, 34] width 29 height 5
click at [286, 35] on icon at bounding box center [287, 34] width 3 height 3
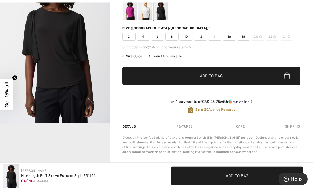
click at [190, 36] on span "10" at bounding box center [186, 37] width 13 height 8
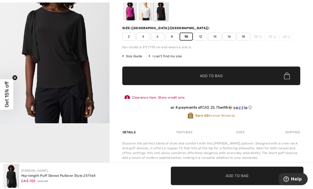
scroll to position [67, 0]
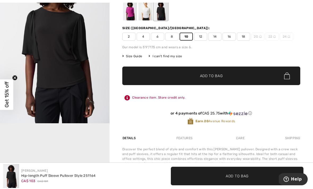
click at [238, 76] on span "✔ Added to Bag Add to Bag" at bounding box center [211, 76] width 178 height 19
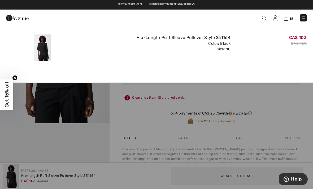
click at [145, 107] on div at bounding box center [156, 94] width 313 height 189
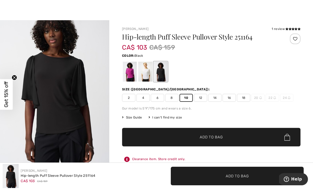
scroll to position [5, 0]
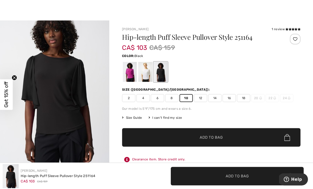
click at [134, 72] on div at bounding box center [130, 72] width 14 height 20
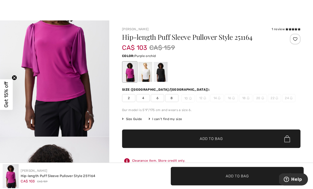
scroll to position [0, 0]
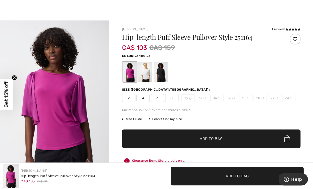
click at [149, 70] on div at bounding box center [146, 72] width 14 height 20
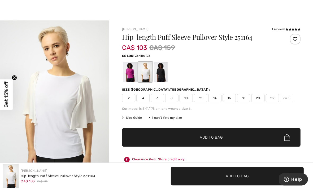
click at [166, 70] on div at bounding box center [161, 72] width 14 height 20
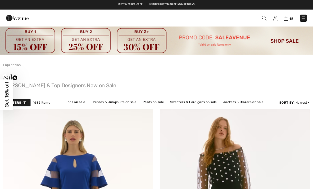
scroll to position [1411, 0]
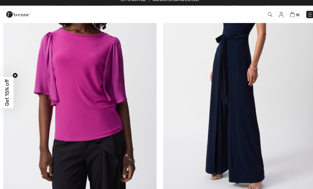
checkbox input "true"
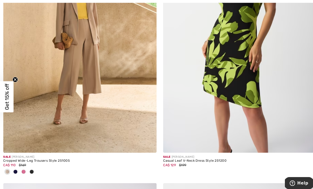
scroll to position [1756, 0]
click at [129, 83] on img at bounding box center [78, 37] width 150 height 226
click at [297, 2] on img at bounding box center [235, 37] width 150 height 226
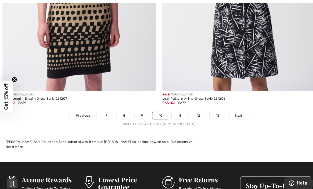
scroll to position [4623, 0]
click at [180, 110] on link "11" at bounding box center [177, 113] width 16 height 7
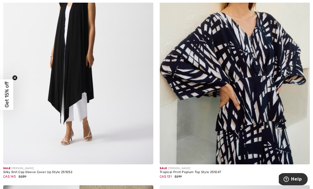
scroll to position [3755, 0]
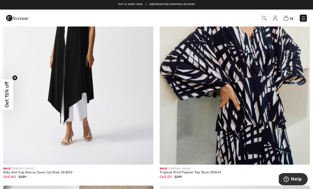
click at [83, 79] on img at bounding box center [78, 52] width 150 height 226
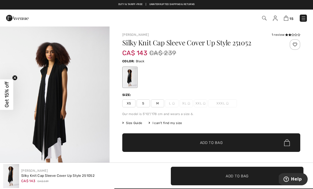
click at [287, 35] on icon at bounding box center [287, 34] width 3 height 3
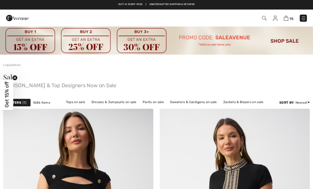
checkbox input "true"
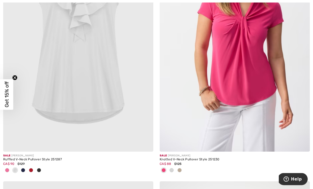
scroll to position [4261, 0]
click at [257, 53] on img at bounding box center [235, 39] width 150 height 226
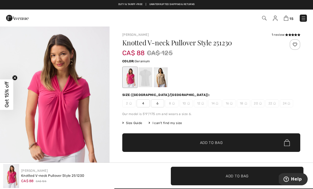
click at [149, 75] on div at bounding box center [146, 77] width 14 height 20
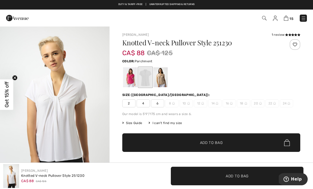
click at [164, 76] on div at bounding box center [161, 77] width 14 height 20
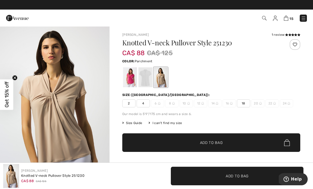
click at [78, 23] on div at bounding box center [66, 18] width 129 height 14
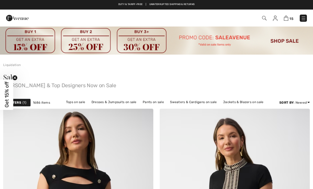
checkbox input "true"
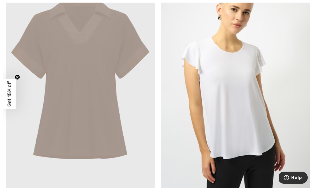
scroll to position [4477, 0]
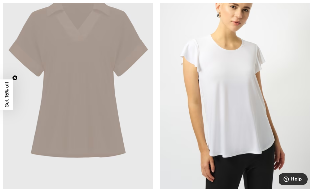
click at [251, 94] on img at bounding box center [235, 79] width 150 height 226
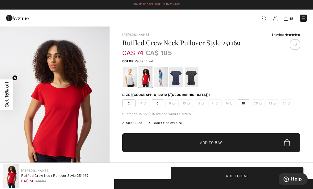
click at [194, 77] on div at bounding box center [192, 77] width 14 height 20
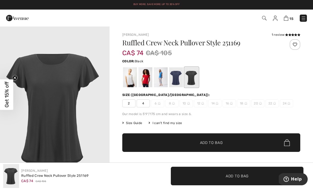
click at [179, 77] on div at bounding box center [176, 77] width 14 height 20
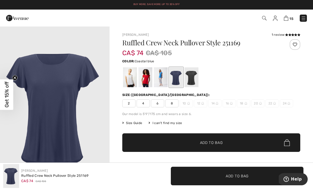
click at [166, 76] on div at bounding box center [161, 77] width 14 height 20
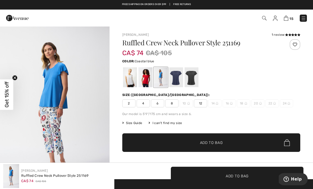
click at [149, 78] on div at bounding box center [146, 77] width 14 height 20
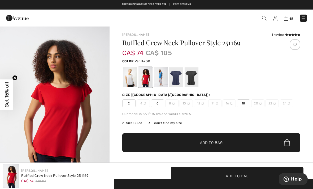
click at [136, 75] on div at bounding box center [130, 77] width 14 height 20
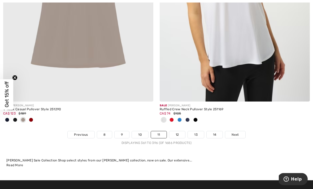
scroll to position [4579, 0]
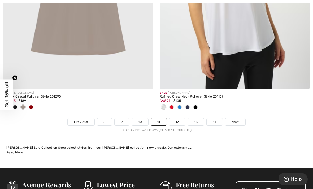
click at [180, 121] on link "12" at bounding box center [177, 122] width 16 height 7
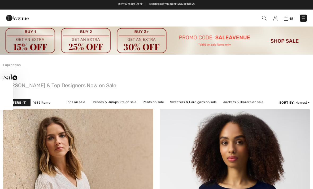
checkbox input "true"
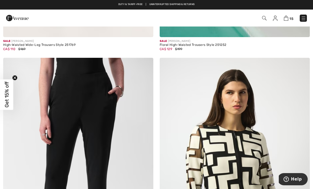
scroll to position [1054, 0]
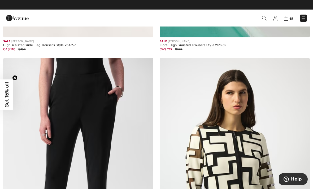
click at [113, 108] on img at bounding box center [78, 171] width 150 height 226
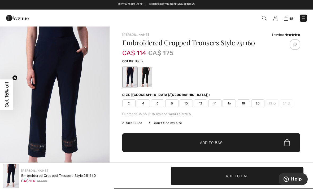
click at [150, 76] on div at bounding box center [146, 77] width 14 height 20
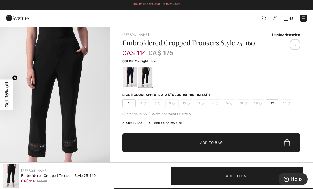
click at [134, 75] on div at bounding box center [130, 77] width 14 height 20
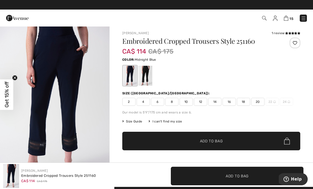
scroll to position [1, 0]
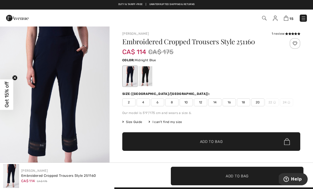
click at [288, 34] on icon at bounding box center [287, 33] width 3 height 3
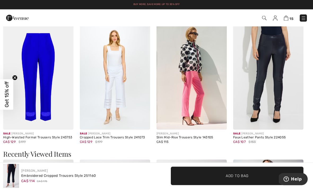
scroll to position [634, 0]
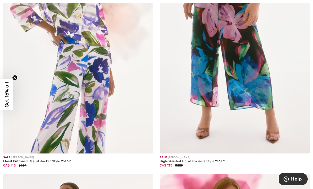
scroll to position [2509, 0]
click at [105, 79] on img at bounding box center [78, 41] width 150 height 226
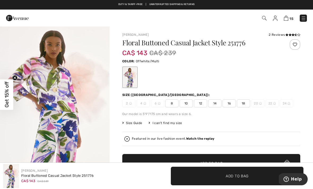
click at [286, 33] on span at bounding box center [293, 34] width 15 height 3
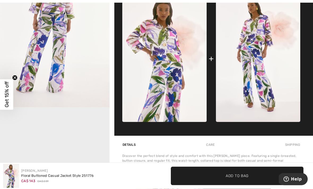
scroll to position [248, 0]
click at [263, 65] on img at bounding box center [258, 58] width 84 height 127
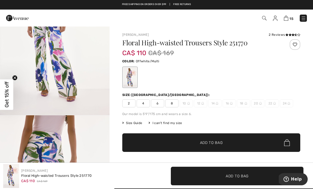
click at [175, 104] on span "8" at bounding box center [172, 104] width 13 height 8
click at [223, 141] on span "Add to Bag" at bounding box center [211, 143] width 23 height 6
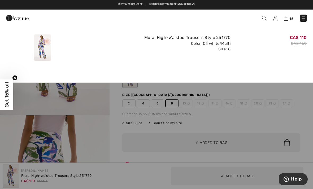
click at [268, 48] on div "CA$ 110 CA$ 169" at bounding box center [271, 47] width 76 height 31
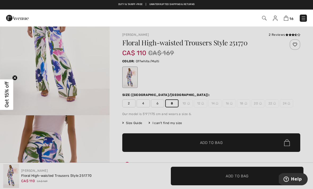
click at [275, 95] on div at bounding box center [156, 94] width 313 height 189
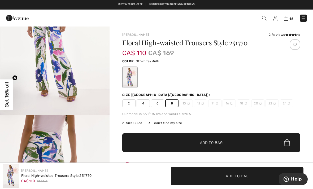
click at [286, 34] on icon at bounding box center [287, 34] width 3 height 3
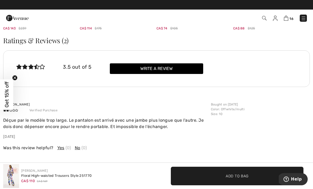
scroll to position [919, 0]
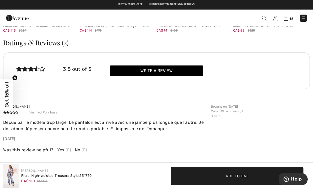
click at [107, 124] on p "Déçue par le modèle trop large. Le pantalon est arrivé avec une jambe plus long…" at bounding box center [105, 126] width 205 height 13
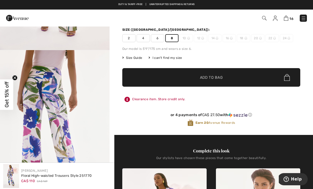
scroll to position [0, 0]
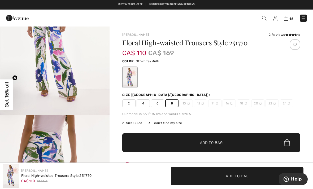
click at [224, 143] on span "✔ Added to Bag Add to Bag" at bounding box center [211, 143] width 178 height 19
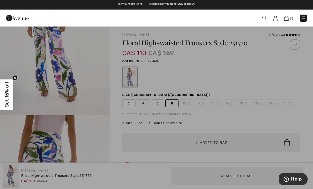
click at [238, 103] on div at bounding box center [156, 94] width 313 height 189
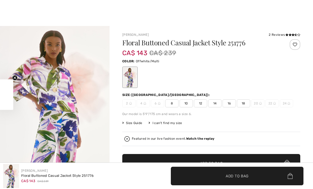
scroll to position [909, 0]
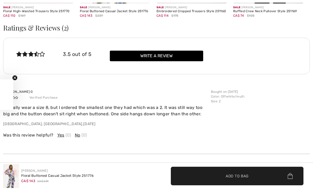
checkbox input "true"
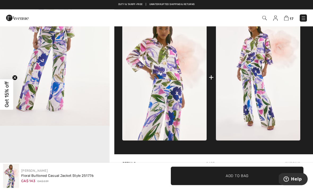
scroll to position [226, 0]
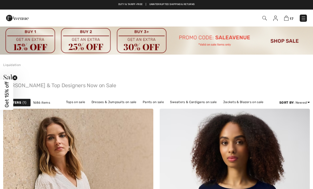
checkbox input "true"
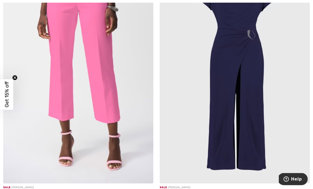
scroll to position [4040, 0]
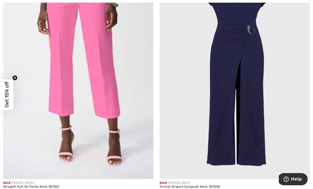
click at [110, 79] on img at bounding box center [78, 67] width 150 height 226
click at [283, 39] on img at bounding box center [235, 67] width 150 height 226
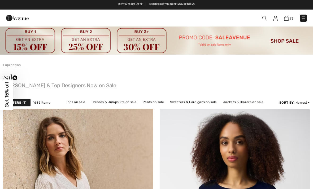
checkbox input "true"
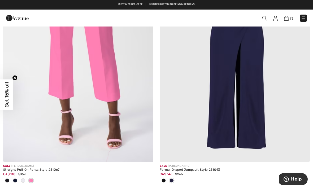
click at [108, 80] on img at bounding box center [78, 50] width 150 height 226
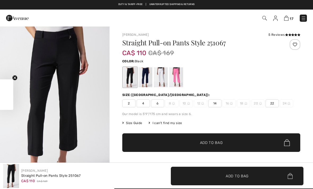
checkbox input "true"
click at [150, 73] on div at bounding box center [146, 77] width 14 height 20
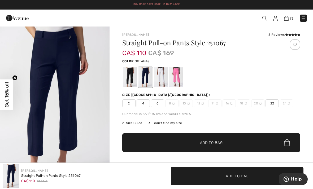
click at [162, 75] on div at bounding box center [161, 77] width 14 height 20
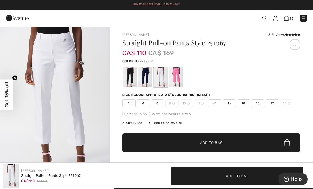
click at [180, 72] on div at bounding box center [176, 77] width 14 height 20
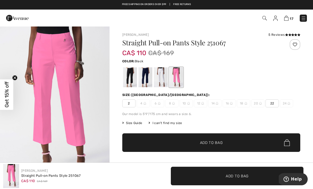
click at [133, 72] on div at bounding box center [130, 77] width 14 height 20
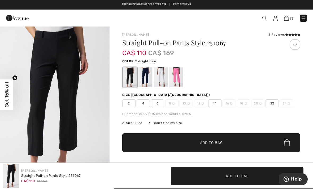
click at [149, 70] on div at bounding box center [146, 77] width 14 height 20
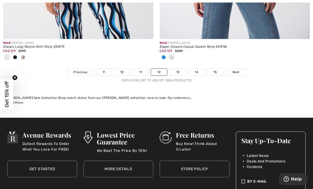
scroll to position [4691, 0]
click at [180, 69] on link "13" at bounding box center [178, 72] width 16 height 7
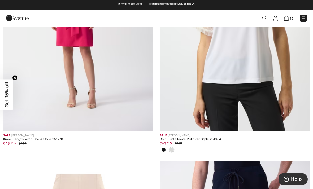
scroll to position [2533, 0]
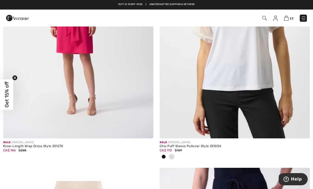
click at [267, 66] on img at bounding box center [235, 26] width 150 height 226
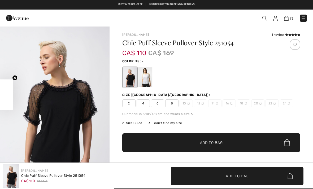
checkbox input "true"
click at [148, 74] on div at bounding box center [146, 77] width 14 height 20
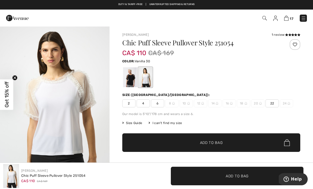
click at [135, 77] on div at bounding box center [130, 77] width 14 height 20
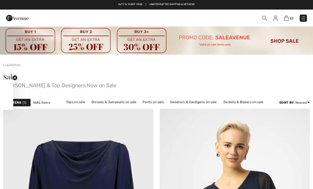
scroll to position [2550, 0]
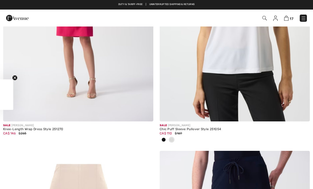
checkbox input "true"
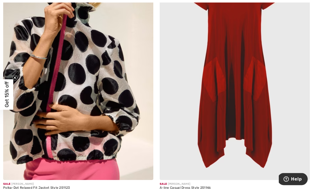
scroll to position [3002, 0]
click at [262, 73] on img at bounding box center [235, 68] width 150 height 226
click at [262, 56] on img at bounding box center [235, 68] width 150 height 226
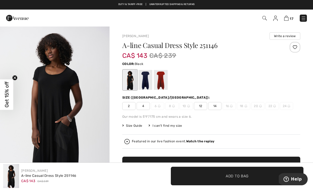
click at [133, 79] on div at bounding box center [130, 80] width 14 height 20
click at [149, 78] on div at bounding box center [146, 80] width 14 height 20
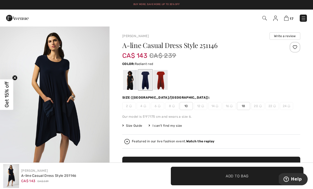
click at [162, 79] on div at bounding box center [161, 80] width 14 height 20
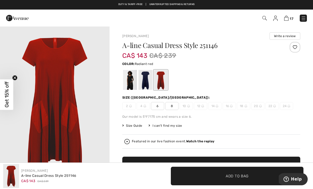
click at [173, 106] on span "8" at bounding box center [172, 106] width 13 height 8
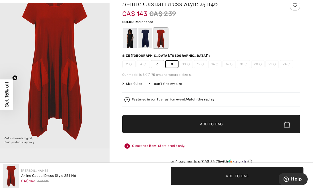
scroll to position [41, 0]
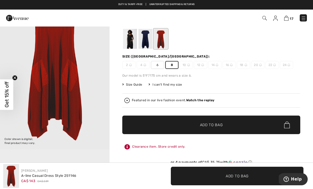
click at [225, 125] on span "✔ Added to Bag Add to Bag" at bounding box center [211, 125] width 178 height 19
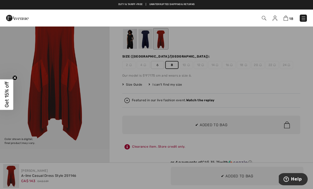
click at [105, 111] on div at bounding box center [156, 94] width 313 height 189
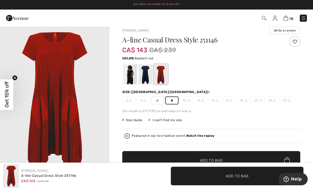
scroll to position [0, 0]
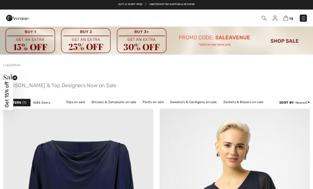
checkbox input "true"
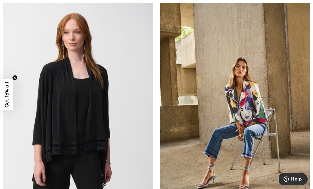
scroll to position [4552, 0]
click at [104, 115] on img at bounding box center [78, 109] width 150 height 226
click at [103, 101] on img at bounding box center [78, 109] width 150 height 226
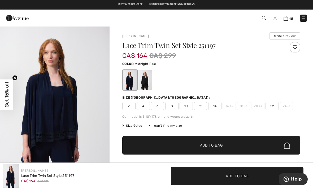
click at [132, 80] on div at bounding box center [130, 80] width 14 height 20
click at [149, 80] on div at bounding box center [146, 80] width 14 height 20
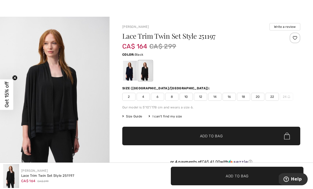
scroll to position [10, 0]
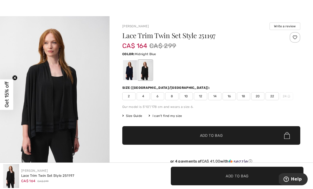
click at [133, 69] on div at bounding box center [130, 70] width 14 height 20
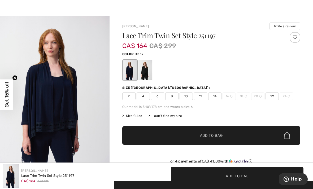
click at [152, 68] on div at bounding box center [146, 70] width 14 height 20
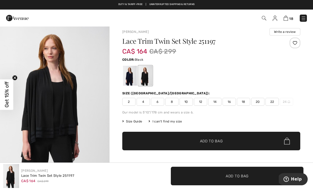
scroll to position [0, 0]
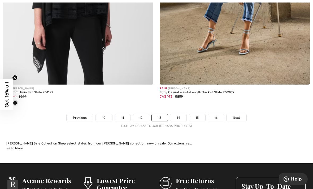
scroll to position [4689, 0]
click at [182, 114] on link "14" at bounding box center [179, 117] width 16 height 7
click at [180, 114] on link "14" at bounding box center [179, 117] width 16 height 7
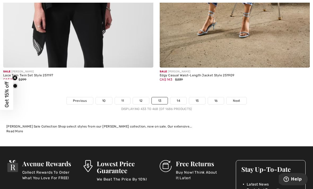
click at [180, 98] on link "14" at bounding box center [179, 100] width 16 height 7
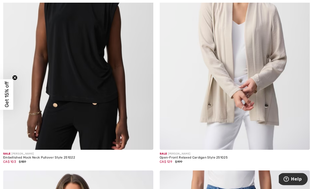
scroll to position [950, 0]
click at [105, 87] on img at bounding box center [78, 38] width 150 height 226
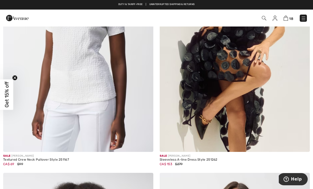
scroll to position [1987, 0]
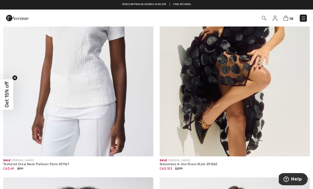
click at [110, 92] on img at bounding box center [78, 44] width 150 height 226
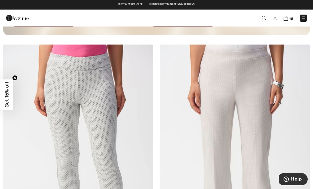
scroll to position [3183, 0]
click at [114, 123] on img at bounding box center [78, 158] width 150 height 226
click at [111, 123] on img at bounding box center [78, 158] width 150 height 226
click at [112, 129] on img at bounding box center [78, 158] width 150 height 226
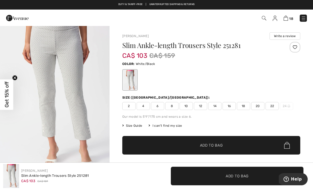
scroll to position [14, 0]
click at [91, 89] on img "1 / 5" at bounding box center [55, 94] width 110 height 164
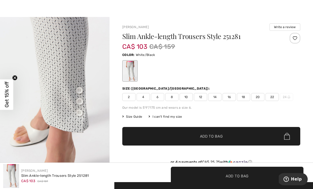
scroll to position [11, 0]
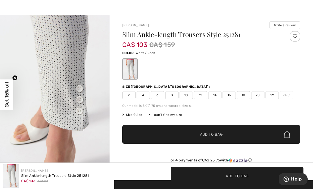
click at [172, 95] on span "8" at bounding box center [172, 95] width 13 height 8
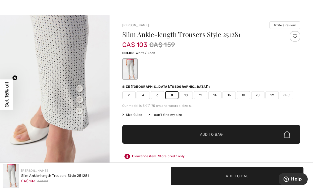
click at [223, 134] on span "✔ Added to Bag Add to Bag" at bounding box center [211, 134] width 178 height 19
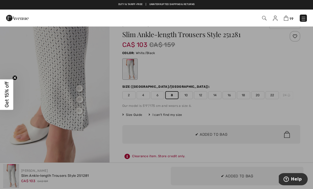
click at [101, 109] on div at bounding box center [156, 94] width 313 height 189
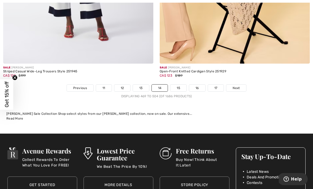
scroll to position [4631, 0]
click at [181, 85] on link "15" at bounding box center [179, 88] width 16 height 7
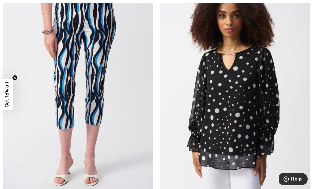
scroll to position [1928, 0]
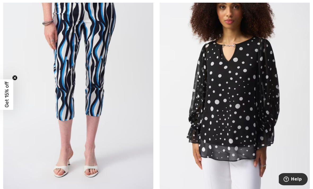
click at [104, 78] on img at bounding box center [78, 77] width 150 height 226
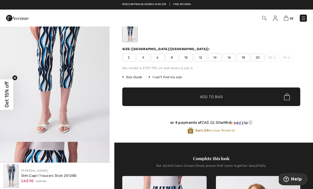
scroll to position [48, 0]
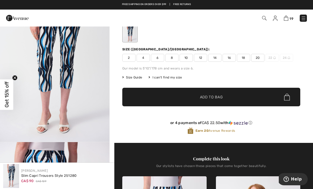
click at [172, 57] on span "8" at bounding box center [172, 58] width 13 height 8
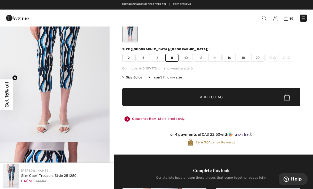
click at [220, 98] on span "Add to Bag" at bounding box center [211, 98] width 23 height 6
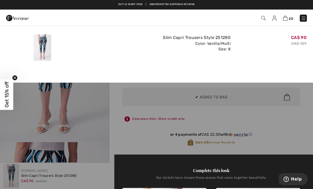
click at [107, 112] on div at bounding box center [156, 94] width 313 height 189
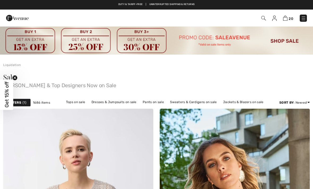
checkbox input "true"
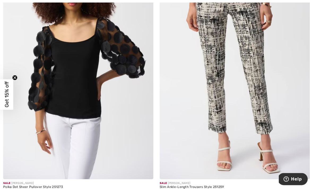
scroll to position [2184, 0]
click at [251, 58] on img at bounding box center [235, 67] width 150 height 226
click at [258, 39] on img at bounding box center [235, 67] width 150 height 226
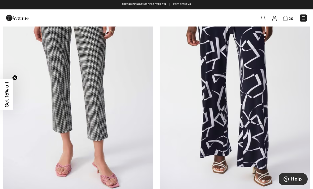
scroll to position [3475, 0]
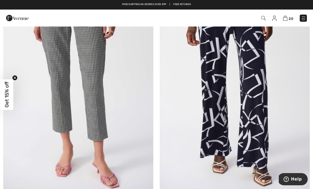
click at [103, 98] on img at bounding box center [78, 77] width 150 height 226
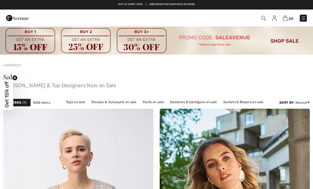
checkbox input "true"
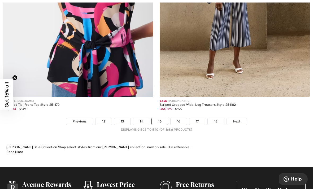
scroll to position [4562, 0]
click at [181, 118] on link "16" at bounding box center [179, 121] width 16 height 7
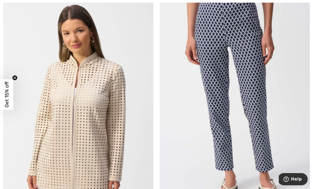
scroll to position [864, 0]
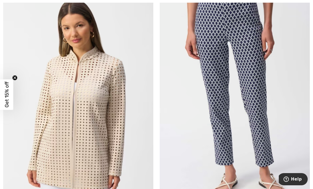
click at [257, 79] on img at bounding box center [235, 98] width 150 height 226
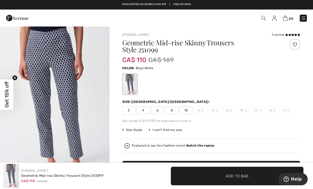
click at [294, 24] on div "20 Checkout 1 review" at bounding box center [156, 18] width 313 height 17
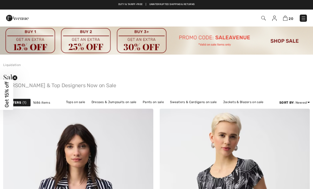
checkbox input "true"
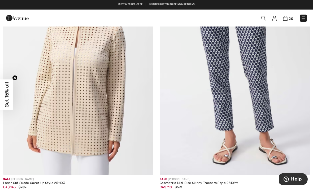
scroll to position [897, 0]
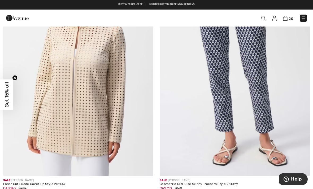
click at [265, 64] on img at bounding box center [235, 64] width 150 height 226
click at [264, 48] on img at bounding box center [235, 64] width 150 height 226
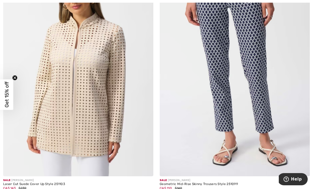
scroll to position [914, 0]
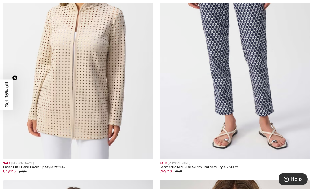
click at [264, 49] on img at bounding box center [235, 47] width 150 height 226
click at [261, 43] on img at bounding box center [235, 47] width 150 height 226
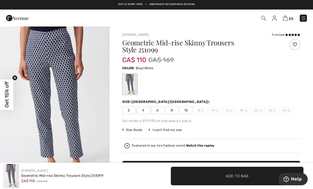
click at [283, 35] on div "1 review" at bounding box center [286, 34] width 29 height 5
click at [289, 34] on icon at bounding box center [290, 34] width 3 height 3
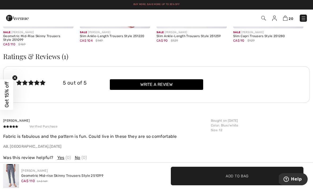
scroll to position [893, 0]
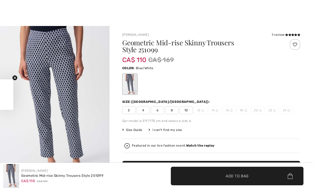
checkbox input "true"
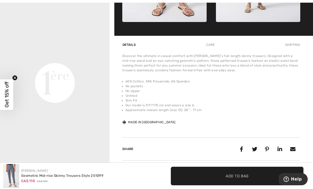
scroll to position [354, 0]
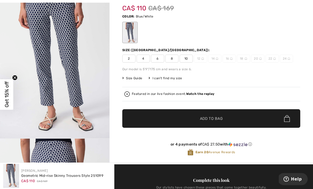
scroll to position [52, 0]
click at [175, 56] on span "8" at bounding box center [172, 59] width 13 height 8
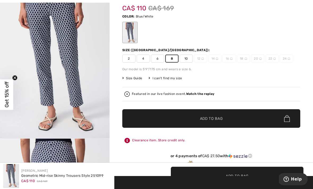
click at [230, 120] on span "✔ Added to Bag Add to Bag" at bounding box center [211, 118] width 178 height 19
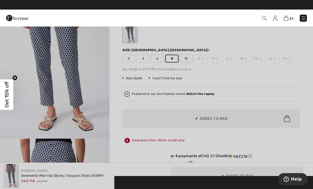
click at [269, 91] on div at bounding box center [156, 94] width 313 height 189
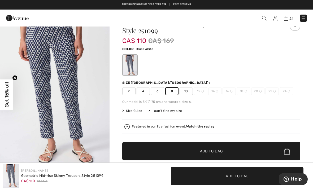
scroll to position [0, 0]
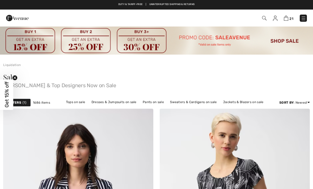
checkbox input "true"
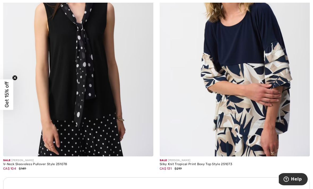
scroll to position [1419, 0]
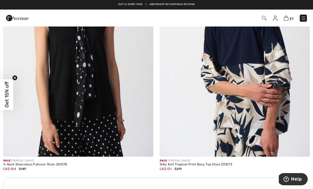
click at [109, 93] on img at bounding box center [78, 44] width 150 height 226
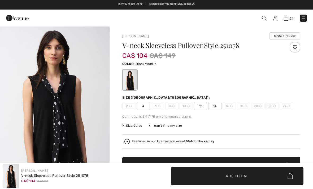
checkbox input "true"
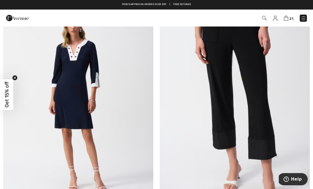
scroll to position [2151, 0]
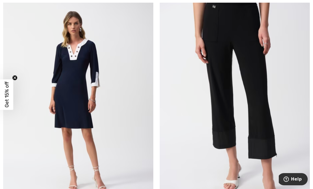
click at [262, 73] on img at bounding box center [235, 101] width 150 height 226
click at [264, 58] on img at bounding box center [235, 101] width 150 height 226
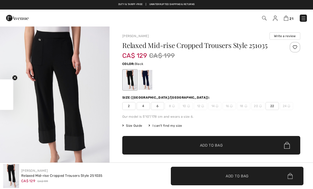
checkbox input "true"
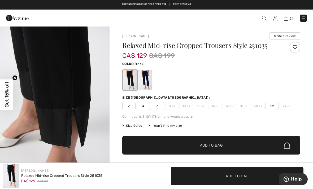
click at [149, 76] on div at bounding box center [146, 80] width 14 height 20
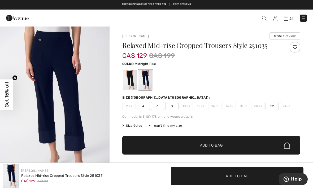
click at [130, 72] on div at bounding box center [130, 80] width 14 height 20
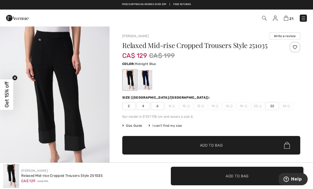
click at [149, 78] on div at bounding box center [146, 80] width 14 height 20
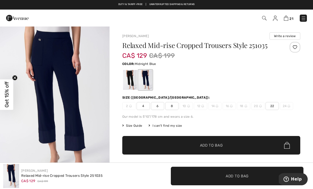
click at [174, 106] on span "8" at bounding box center [172, 106] width 13 height 8
click at [221, 145] on span "Add to Bag" at bounding box center [211, 146] width 23 height 6
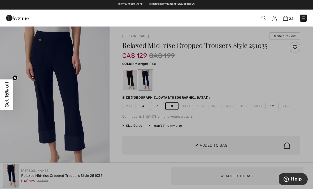
click at [96, 132] on div at bounding box center [156, 94] width 313 height 189
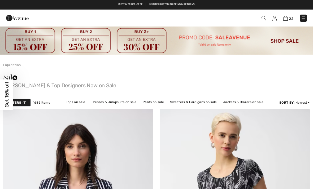
checkbox input "true"
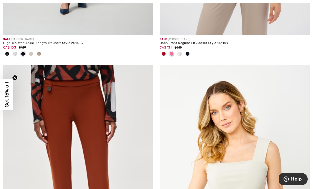
scroll to position [3893, 0]
click at [105, 127] on img at bounding box center [78, 178] width 150 height 226
click at [106, 116] on img at bounding box center [78, 178] width 150 height 226
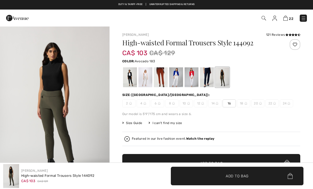
checkbox input "true"
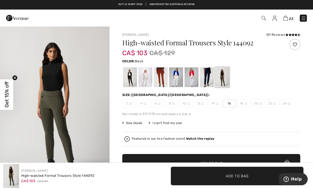
click at [134, 75] on div at bounding box center [130, 77] width 14 height 20
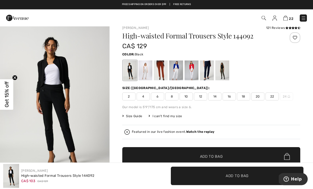
scroll to position [7, 0]
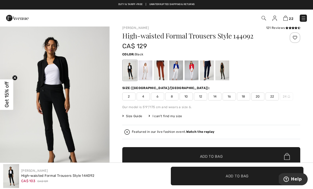
click at [286, 27] on icon at bounding box center [287, 28] width 3 height 3
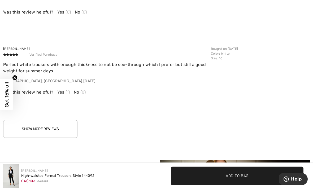
scroll to position [905, 0]
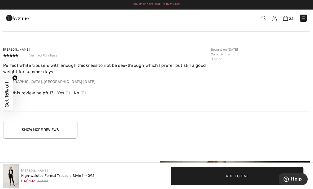
click at [66, 127] on button "Show More Reviews" at bounding box center [40, 130] width 74 height 18
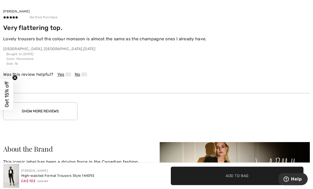
scroll to position [1230, 0]
click at [69, 108] on button "Show More Reviews" at bounding box center [40, 112] width 74 height 18
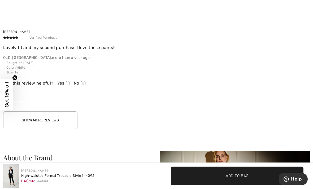
scroll to position [1496, 0]
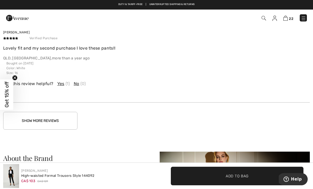
click at [65, 119] on button "Show More Reviews" at bounding box center [40, 121] width 74 height 18
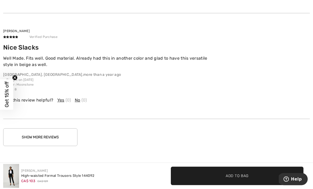
scroll to position [1785, 0]
click at [68, 134] on button "Show More Reviews" at bounding box center [40, 138] width 74 height 18
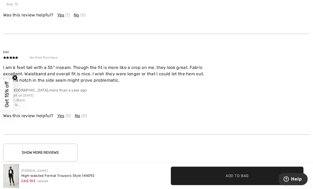
scroll to position [2078, 0]
click at [64, 151] on button "Show More Reviews" at bounding box center [40, 153] width 74 height 18
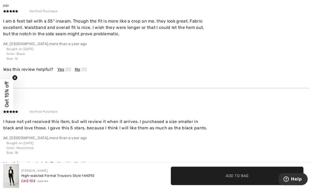
scroll to position [2124, 0]
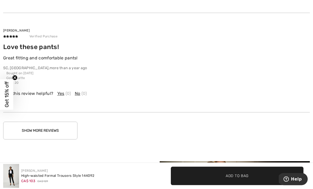
click at [67, 126] on button "Show More Reviews" at bounding box center [40, 131] width 74 height 18
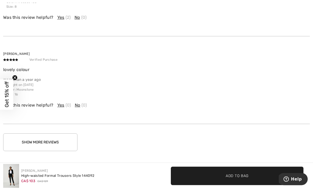
scroll to position [2669, 0]
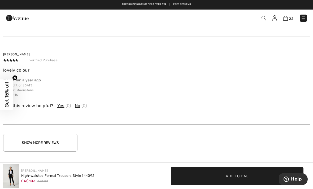
click at [70, 137] on button "Show More Reviews" at bounding box center [40, 143] width 74 height 18
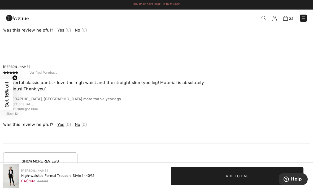
scroll to position [2932, 0]
click at [67, 159] on button "Show More Reviews" at bounding box center [40, 162] width 74 height 18
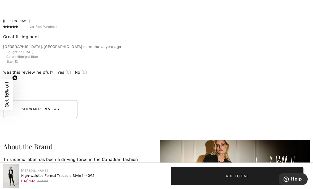
scroll to position [3248, 0]
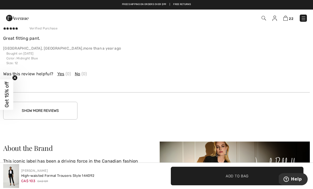
click at [62, 104] on button "Show More Reviews" at bounding box center [40, 111] width 74 height 18
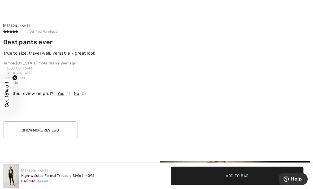
scroll to position [3577, 0]
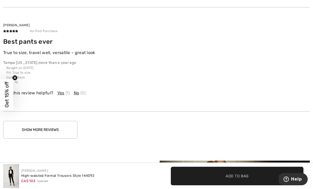
click at [66, 129] on button "Show More Reviews" at bounding box center [40, 130] width 74 height 18
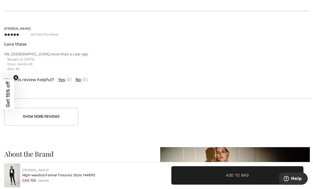
scroll to position [3854, 0]
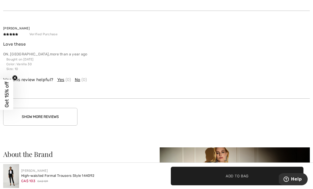
click at [67, 111] on button "Show More Reviews" at bounding box center [40, 117] width 74 height 18
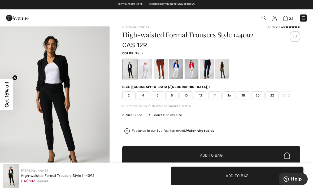
scroll to position [0, 0]
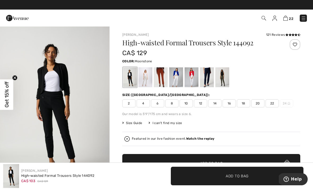
click at [148, 77] on div at bounding box center [146, 77] width 14 height 20
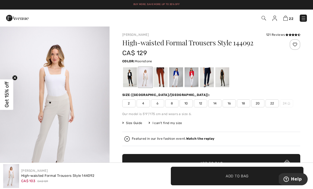
click at [168, 73] on div at bounding box center [161, 77] width 14 height 20
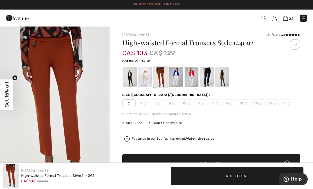
click at [178, 74] on div at bounding box center [176, 77] width 14 height 20
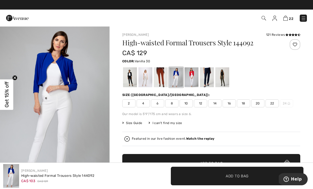
click at [193, 76] on div at bounding box center [192, 77] width 14 height 20
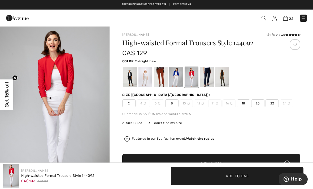
click at [210, 73] on div at bounding box center [207, 77] width 14 height 20
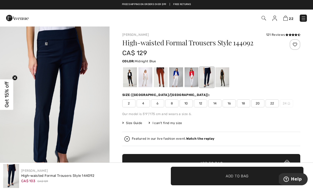
click at [226, 74] on div at bounding box center [223, 77] width 14 height 20
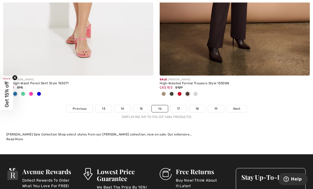
scroll to position [4618, 0]
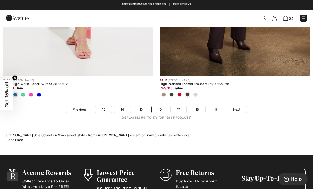
click at [184, 106] on link "17" at bounding box center [179, 109] width 16 height 7
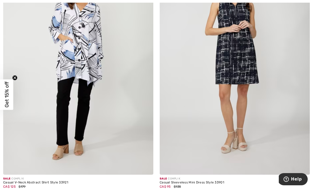
scroll to position [907, 0]
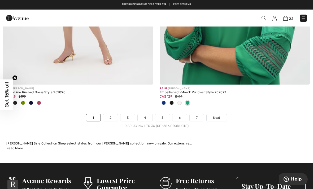
scroll to position [4600, 0]
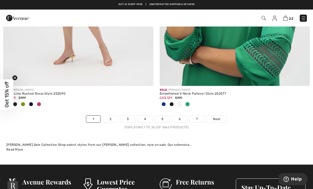
click at [220, 117] on span "Next" at bounding box center [216, 119] width 7 height 5
click at [219, 117] on span "Next" at bounding box center [216, 119] width 7 height 5
click at [199, 116] on link "7" at bounding box center [197, 119] width 14 height 7
click at [198, 116] on link "7" at bounding box center [197, 119] width 14 height 7
click at [201, 116] on link "7" at bounding box center [197, 119] width 14 height 7
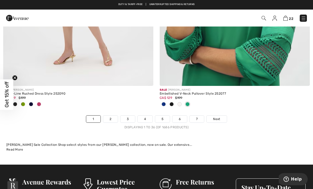
click at [183, 116] on link "6" at bounding box center [180, 119] width 15 height 7
click at [199, 116] on link "7" at bounding box center [197, 119] width 14 height 7
click at [166, 116] on link "5" at bounding box center [162, 119] width 15 height 7
click at [113, 116] on link "2" at bounding box center [110, 119] width 15 height 7
click at [131, 116] on link "3" at bounding box center [128, 119] width 15 height 7
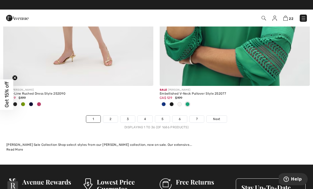
click at [220, 117] on span "Next" at bounding box center [216, 119] width 7 height 5
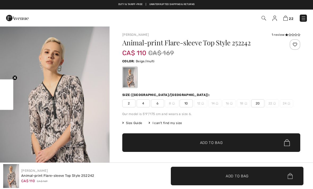
checkbox input "true"
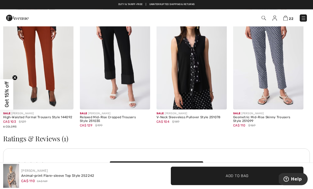
scroll to position [593, 0]
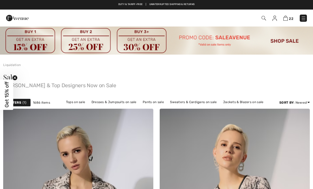
checkbox input "true"
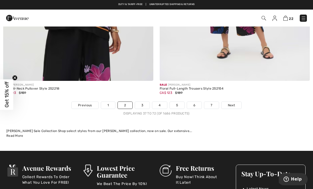
scroll to position [4674, 0]
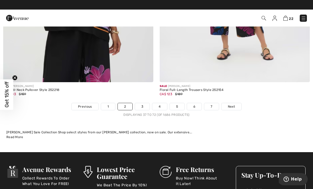
click at [217, 103] on link "7" at bounding box center [212, 106] width 14 height 7
click at [212, 103] on link "7" at bounding box center [212, 106] width 14 height 7
click at [215, 103] on link "7" at bounding box center [212, 106] width 14 height 7
click at [197, 103] on link "6" at bounding box center [194, 106] width 15 height 7
click at [199, 103] on link "6" at bounding box center [194, 106] width 15 height 7
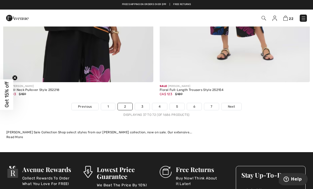
click at [145, 105] on link "3" at bounding box center [142, 106] width 15 height 7
click at [214, 103] on link "7" at bounding box center [212, 106] width 14 height 7
click at [215, 103] on link "7" at bounding box center [212, 106] width 14 height 7
click at [216, 104] on link "7" at bounding box center [212, 106] width 14 height 7
click at [217, 103] on link "7" at bounding box center [212, 106] width 14 height 7
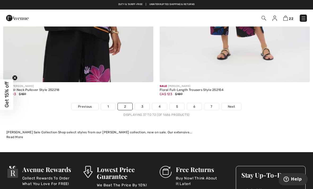
click at [217, 103] on link "7" at bounding box center [212, 106] width 14 height 7
click at [219, 103] on link "7" at bounding box center [212, 106] width 14 height 7
click at [217, 103] on link "7" at bounding box center [212, 106] width 14 height 7
click at [216, 103] on link "7" at bounding box center [212, 106] width 14 height 7
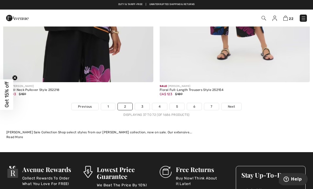
click at [215, 103] on link "7" at bounding box center [212, 106] width 14 height 7
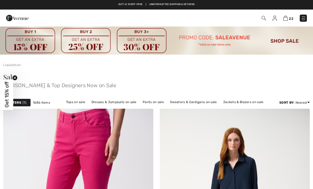
checkbox input "true"
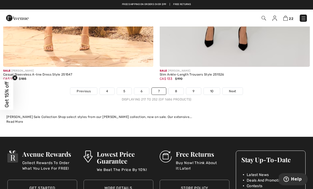
scroll to position [4663, 0]
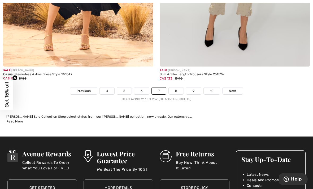
click at [214, 88] on link "10" at bounding box center [212, 91] width 16 height 7
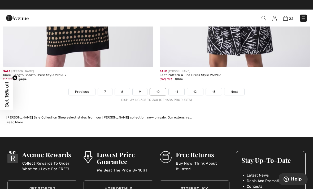
scroll to position [4645, 0]
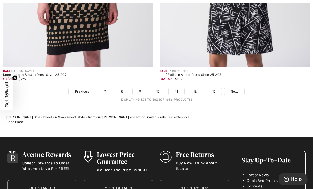
click at [218, 88] on link "13" at bounding box center [214, 91] width 16 height 7
click at [215, 88] on link "13" at bounding box center [214, 91] width 16 height 7
click at [218, 88] on link "13" at bounding box center [214, 91] width 16 height 7
click at [217, 89] on link "13" at bounding box center [214, 91] width 16 height 7
click at [215, 88] on link "13" at bounding box center [214, 91] width 16 height 7
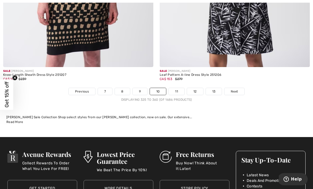
click at [215, 88] on link "13" at bounding box center [214, 91] width 16 height 7
click at [218, 88] on link "13" at bounding box center [214, 91] width 16 height 7
click at [214, 88] on link "13" at bounding box center [214, 91] width 16 height 7
click at [216, 88] on link "13" at bounding box center [214, 91] width 16 height 7
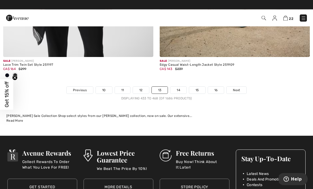
scroll to position [4708, 0]
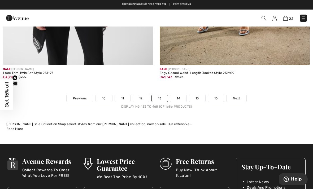
click at [201, 95] on link "15" at bounding box center [197, 98] width 16 height 7
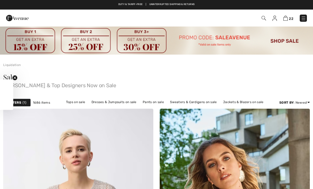
checkbox input "true"
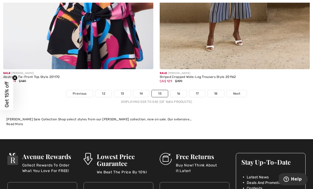
scroll to position [4590, 0]
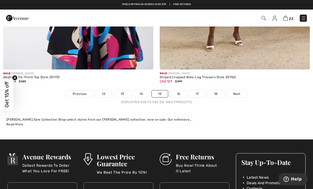
click at [181, 91] on link "16" at bounding box center [179, 94] width 16 height 7
click at [183, 91] on link "16" at bounding box center [179, 94] width 16 height 7
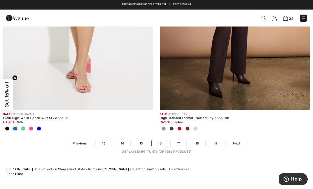
scroll to position [4584, 0]
click at [180, 142] on link "17" at bounding box center [179, 144] width 16 height 7
click at [182, 141] on link "17" at bounding box center [179, 144] width 16 height 7
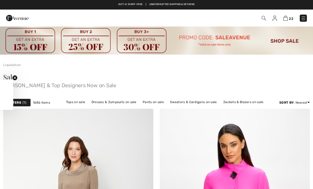
scroll to position [16, 0]
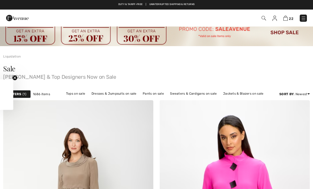
checkbox input "true"
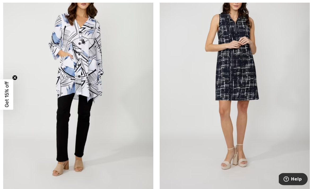
scroll to position [892, 0]
click at [94, 71] on img at bounding box center [78, 79] width 150 height 226
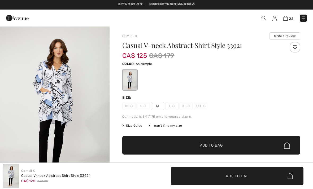
checkbox input "true"
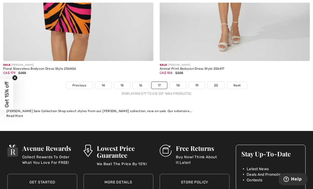
scroll to position [4616, 0]
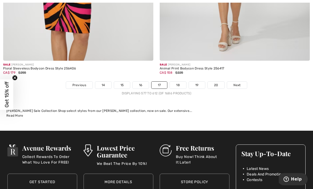
click at [179, 82] on link "18" at bounding box center [178, 85] width 16 height 7
click at [180, 82] on link "18" at bounding box center [178, 85] width 16 height 7
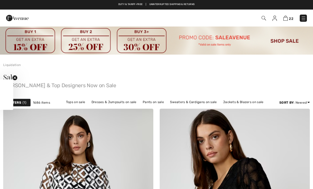
checkbox input "true"
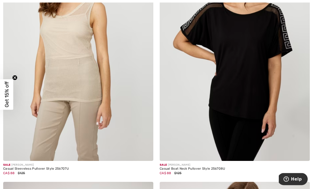
scroll to position [420, 0]
click at [271, 35] on img at bounding box center [235, 49] width 150 height 226
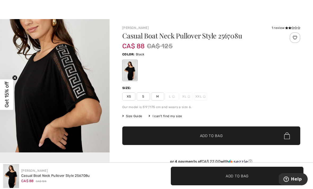
scroll to position [7, 0]
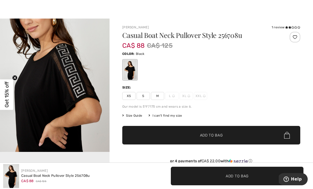
click at [160, 95] on span "M" at bounding box center [157, 96] width 13 height 8
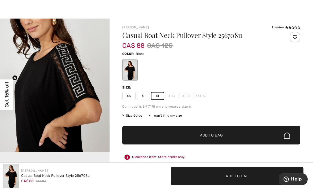
click at [224, 134] on span "✔ Added to Bag Add to Bag" at bounding box center [211, 135] width 178 height 19
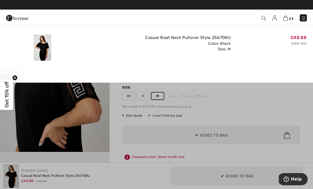
scroll to position [0, 0]
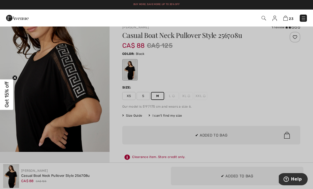
click at [252, 92] on div at bounding box center [156, 94] width 313 height 189
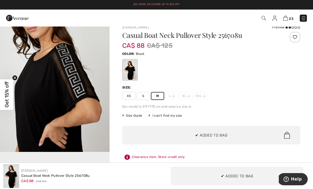
click at [289, 27] on icon at bounding box center [290, 27] width 3 height 3
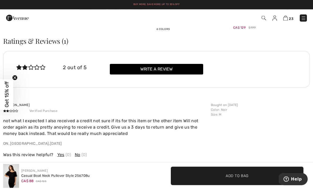
scroll to position [700, 0]
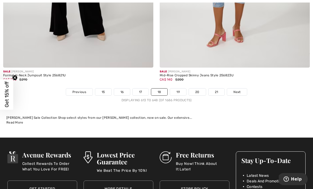
scroll to position [4574, 0]
click at [184, 89] on link "19" at bounding box center [178, 92] width 16 height 7
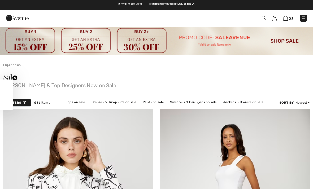
checkbox input "true"
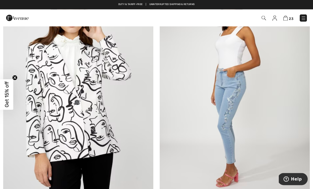
scroll to position [128, 0]
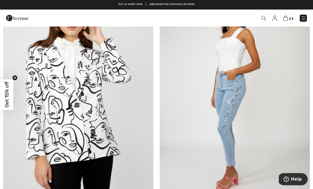
click at [105, 117] on img at bounding box center [78, 94] width 150 height 226
click at [104, 100] on img at bounding box center [78, 94] width 150 height 226
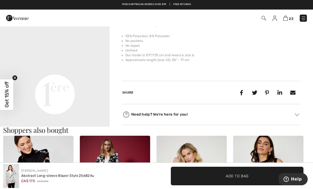
scroll to position [145, 0]
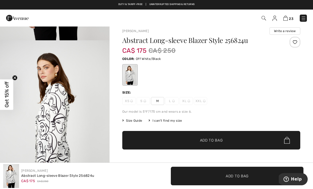
click at [220, 141] on span "Add to Bag" at bounding box center [211, 141] width 23 height 6
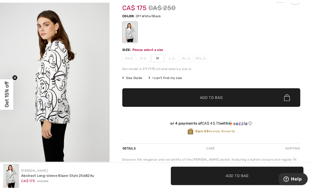
scroll to position [57, 0]
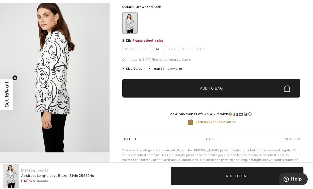
click at [160, 49] on span "M" at bounding box center [157, 49] width 13 height 8
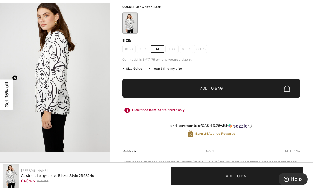
click at [206, 89] on span "Add to Bag" at bounding box center [211, 89] width 23 height 6
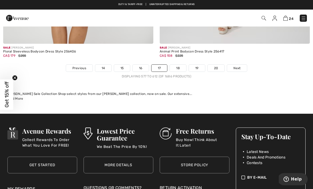
click at [180, 65] on link "18" at bounding box center [178, 68] width 16 height 7
click at [181, 65] on link "18" at bounding box center [178, 68] width 16 height 7
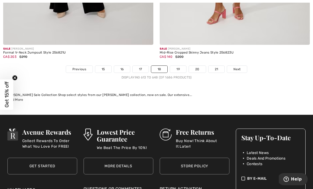
scroll to position [4596, 0]
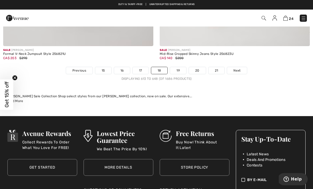
click at [181, 67] on link "19" at bounding box center [178, 70] width 16 height 7
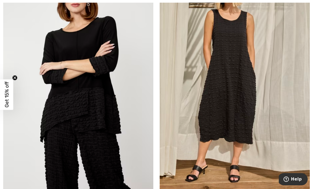
scroll to position [386, 0]
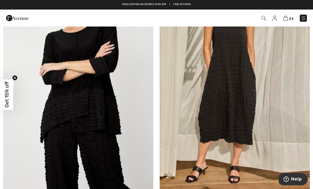
click at [111, 107] on img at bounding box center [78, 83] width 150 height 226
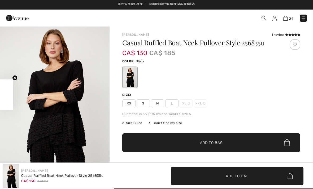
checkbox input "true"
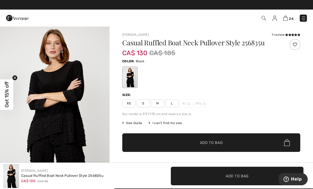
click at [159, 104] on span "M" at bounding box center [157, 104] width 13 height 8
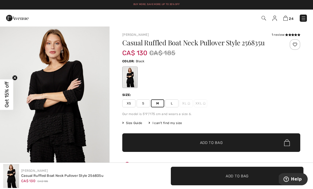
click at [284, 36] on div "1 review" at bounding box center [286, 34] width 29 height 5
click at [286, 36] on icon at bounding box center [287, 34] width 3 height 3
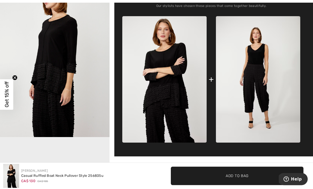
scroll to position [219, 0]
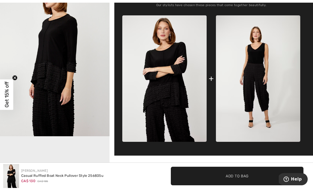
click at [263, 77] on img at bounding box center [258, 78] width 84 height 127
click at [263, 70] on img at bounding box center [258, 78] width 84 height 127
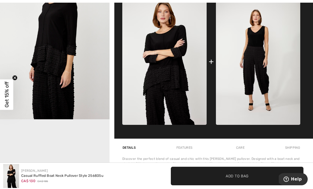
click at [267, 60] on img at bounding box center [258, 61] width 84 height 127
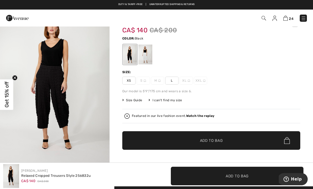
scroll to position [20, 0]
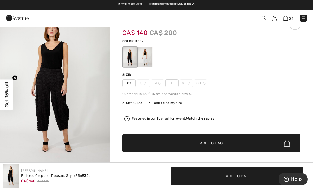
click at [148, 57] on div at bounding box center [146, 57] width 14 height 20
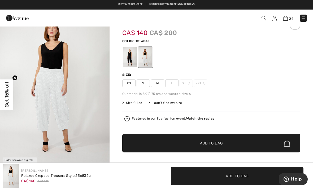
scroll to position [0, 0]
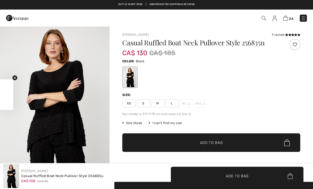
checkbox input "true"
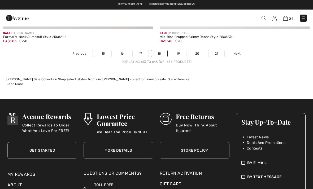
checkbox input "true"
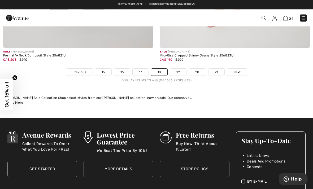
scroll to position [4590, 0]
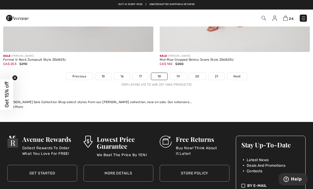
click at [180, 73] on link "19" at bounding box center [178, 76] width 16 height 7
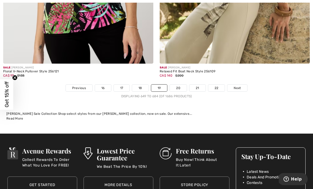
scroll to position [4605, 0]
click at [182, 85] on link "20" at bounding box center [178, 88] width 17 height 7
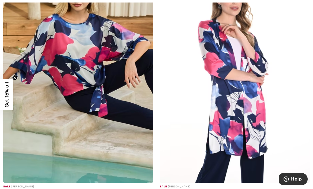
scroll to position [151, 0]
click at [253, 80] on img at bounding box center [235, 70] width 150 height 226
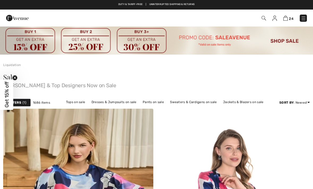
checkbox input "true"
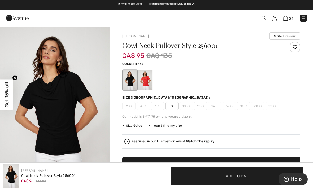
click at [148, 78] on div at bounding box center [146, 80] width 14 height 20
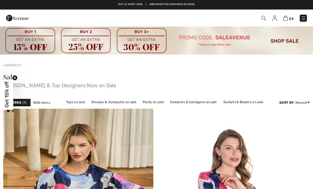
checkbox input "true"
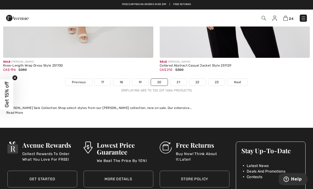
scroll to position [4610, 0]
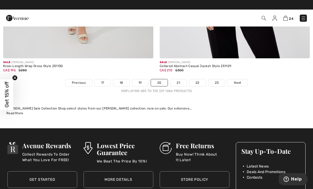
click at [184, 79] on link "21" at bounding box center [179, 82] width 16 height 7
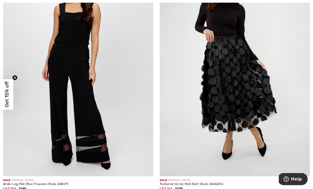
scroll to position [1686, 0]
click at [251, 66] on img at bounding box center [235, 64] width 150 height 226
click at [312, 3] on div "Sale FRANK LYMAN Textured Circle Midi Skirt Style 244620U CA$ 165 $235" at bounding box center [235, 78] width 157 height 255
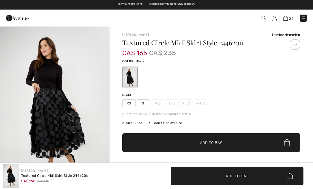
checkbox input "true"
click at [287, 36] on icon at bounding box center [287, 34] width 3 height 3
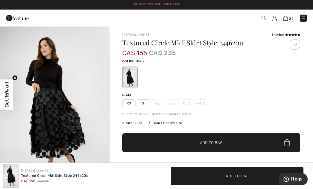
click at [145, 104] on span "S" at bounding box center [143, 104] width 13 height 8
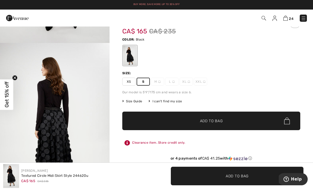
scroll to position [21, 0]
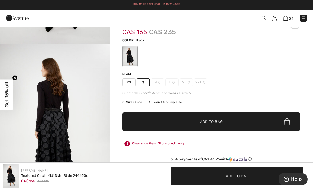
click at [227, 121] on span "✔ Added to Bag Add to Bag" at bounding box center [211, 122] width 178 height 19
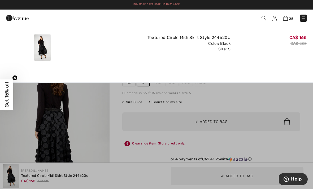
scroll to position [0, 0]
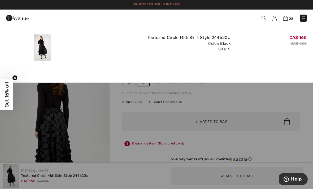
click at [278, 66] on div "Added to Bag Frank Lyman Textured Circle Midi Skirt Style 244620u CA$ 165 CA$ 2…" at bounding box center [156, 46] width 313 height 41
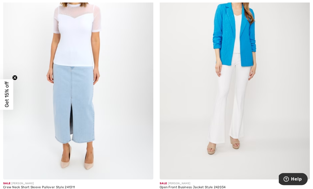
scroll to position [1938, 0]
click at [306, 21] on img at bounding box center [235, 67] width 150 height 226
click at [250, 35] on img at bounding box center [235, 67] width 150 height 226
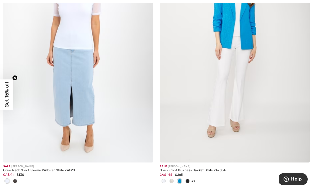
click at [253, 36] on img at bounding box center [235, 50] width 150 height 226
click at [254, 58] on img at bounding box center [235, 50] width 150 height 226
click at [250, 62] on img at bounding box center [235, 50] width 150 height 226
click at [283, 22] on img at bounding box center [235, 50] width 150 height 226
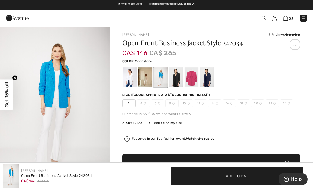
click at [149, 73] on div at bounding box center [146, 77] width 14 height 20
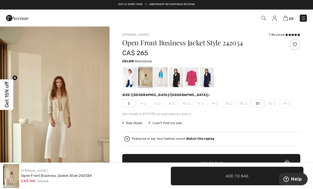
click at [163, 75] on div at bounding box center [161, 77] width 14 height 20
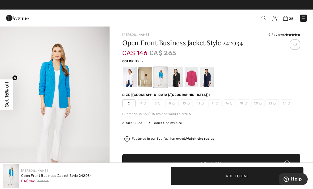
click at [180, 73] on div at bounding box center [176, 77] width 14 height 20
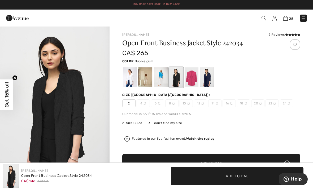
click at [193, 75] on div at bounding box center [192, 77] width 14 height 20
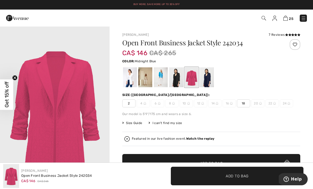
click at [213, 75] on div at bounding box center [207, 77] width 14 height 20
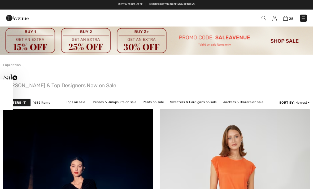
checkbox input "true"
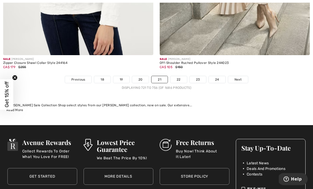
scroll to position [4631, 0]
click at [184, 76] on link "22" at bounding box center [179, 79] width 17 height 7
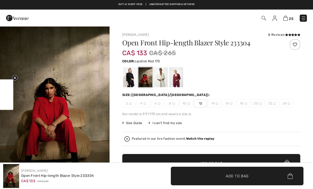
checkbox input "true"
click at [133, 75] on div at bounding box center [130, 77] width 14 height 20
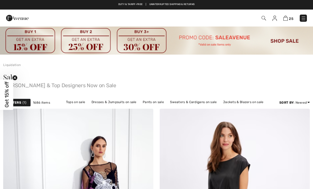
checkbox input "true"
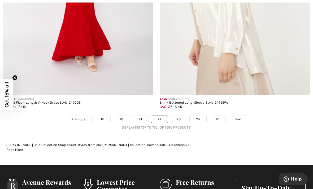
scroll to position [4566, 0]
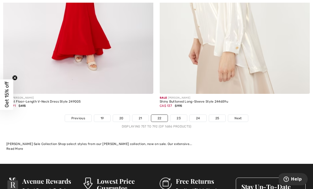
click at [182, 115] on link "23" at bounding box center [179, 118] width 17 height 7
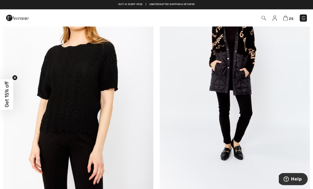
scroll to position [1130, 0]
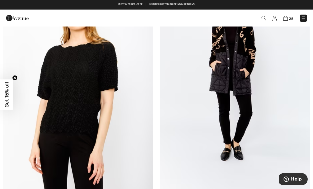
click at [91, 101] on img at bounding box center [78, 78] width 150 height 226
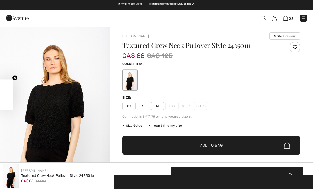
checkbox input "true"
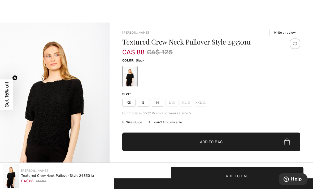
scroll to position [3, 0]
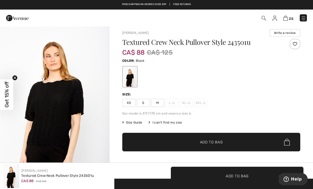
click at [159, 101] on span "M" at bounding box center [157, 103] width 13 height 8
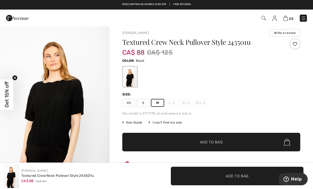
click at [223, 143] on span "Add to Bag" at bounding box center [211, 143] width 23 height 6
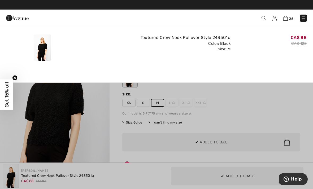
scroll to position [0, 0]
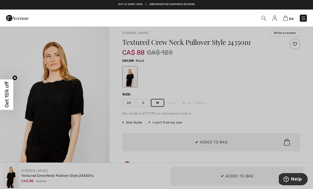
click at [107, 134] on div at bounding box center [156, 94] width 313 height 189
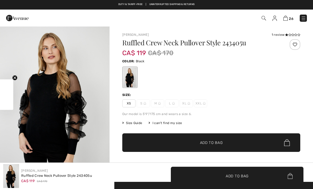
checkbox input "true"
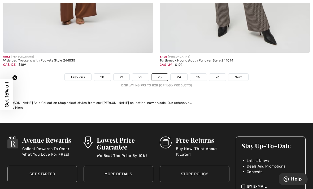
scroll to position [4624, 0]
click at [181, 74] on link "24" at bounding box center [179, 77] width 17 height 7
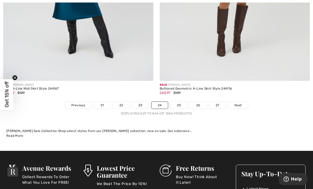
scroll to position [4632, 0]
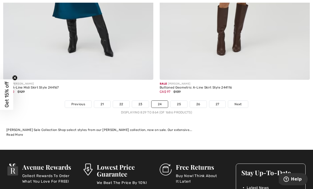
click at [182, 101] on link "25" at bounding box center [179, 104] width 17 height 7
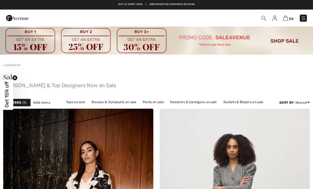
checkbox input "true"
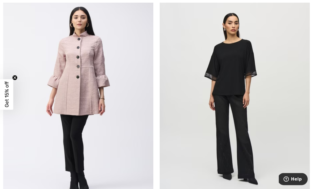
scroll to position [3734, 0]
click at [252, 62] on img at bounding box center [235, 99] width 150 height 226
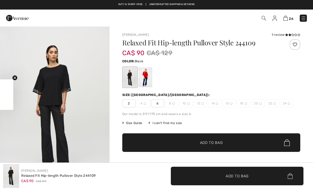
checkbox input "true"
click at [150, 76] on div at bounding box center [146, 77] width 14 height 20
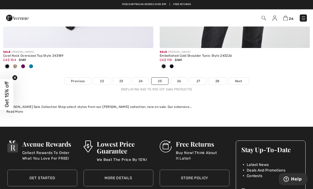
scroll to position [4663, 0]
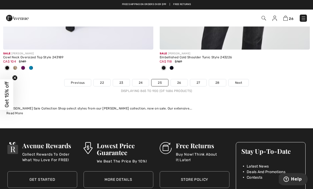
click at [182, 79] on link "26" at bounding box center [179, 82] width 17 height 7
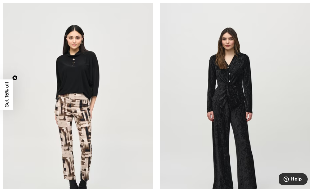
scroll to position [613, 0]
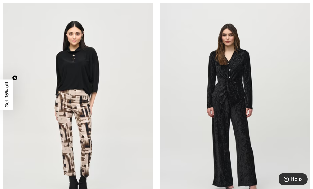
click at [94, 73] on img at bounding box center [78, 111] width 150 height 226
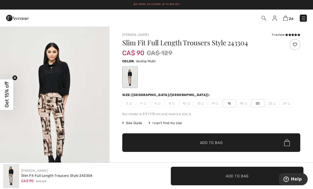
click at [311, 7] on div "Duty & tariff-free | Uninterrupted shipping & returns Buy More. Save More: Up t…" at bounding box center [156, 5] width 313 height 10
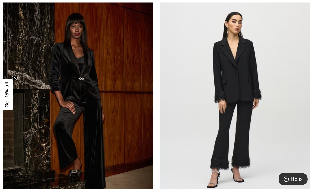
scroll to position [3516, 0]
click at [253, 67] on img at bounding box center [235, 98] width 150 height 226
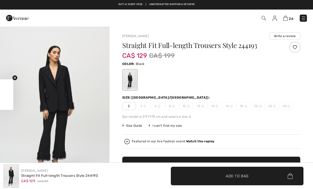
checkbox input "true"
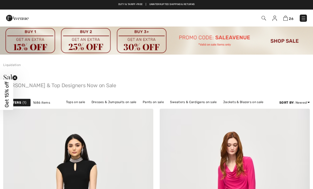
checkbox input "true"
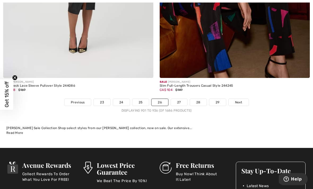
scroll to position [4634, 0]
click at [184, 99] on link "27" at bounding box center [179, 102] width 16 height 7
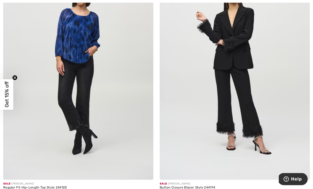
scroll to position [1690, 0]
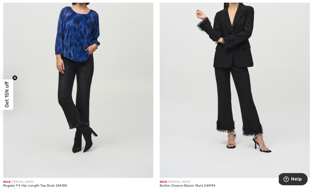
click at [266, 54] on img at bounding box center [235, 66] width 150 height 226
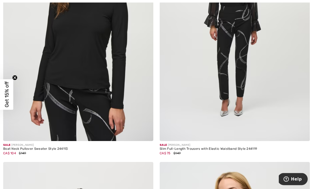
scroll to position [1974, 0]
click at [250, 51] on img at bounding box center [235, 29] width 150 height 226
